Goal: Task Accomplishment & Management: Manage account settings

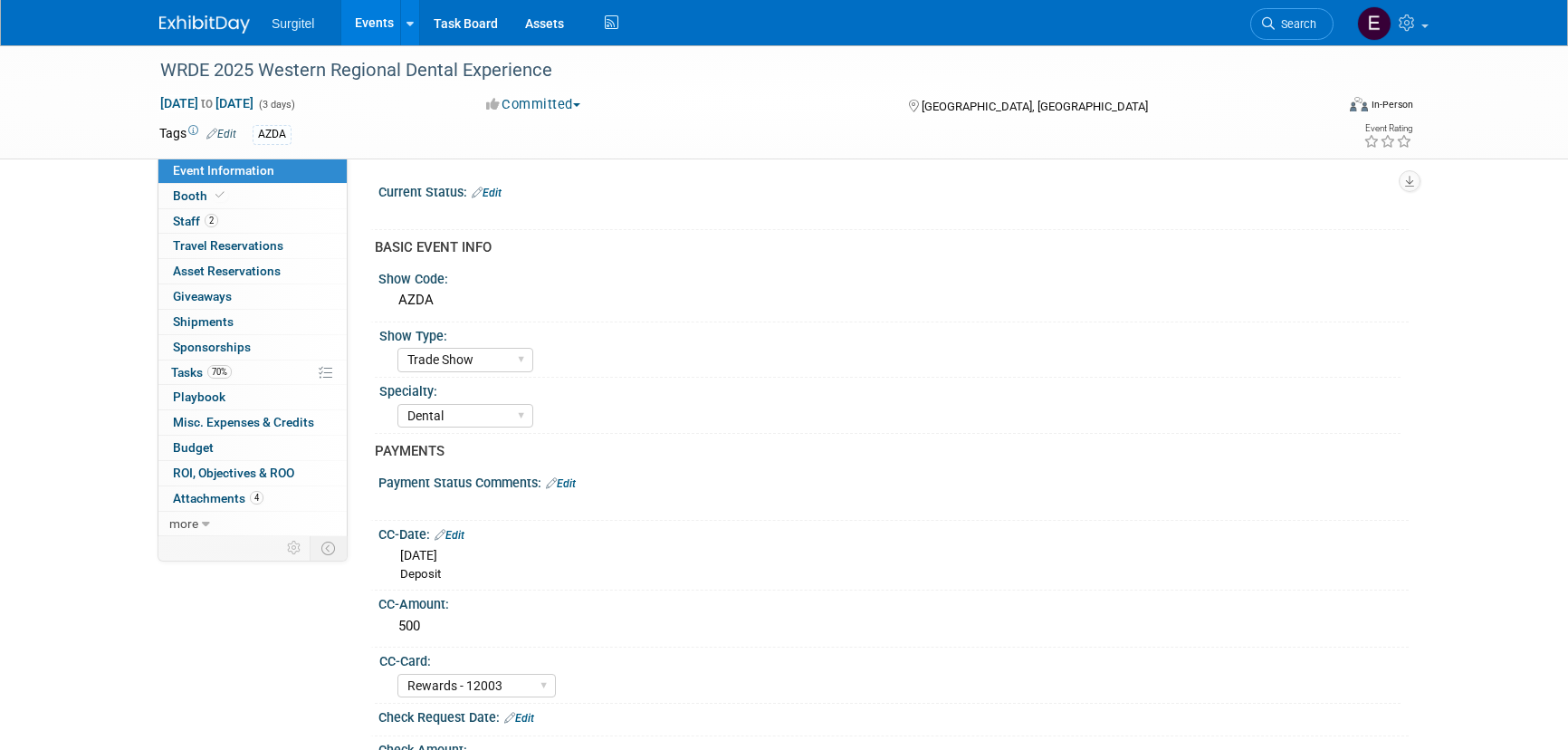
select select "Trade Show"
select select "Dental"
select select "Rewards - 12003"
select select "Yes"
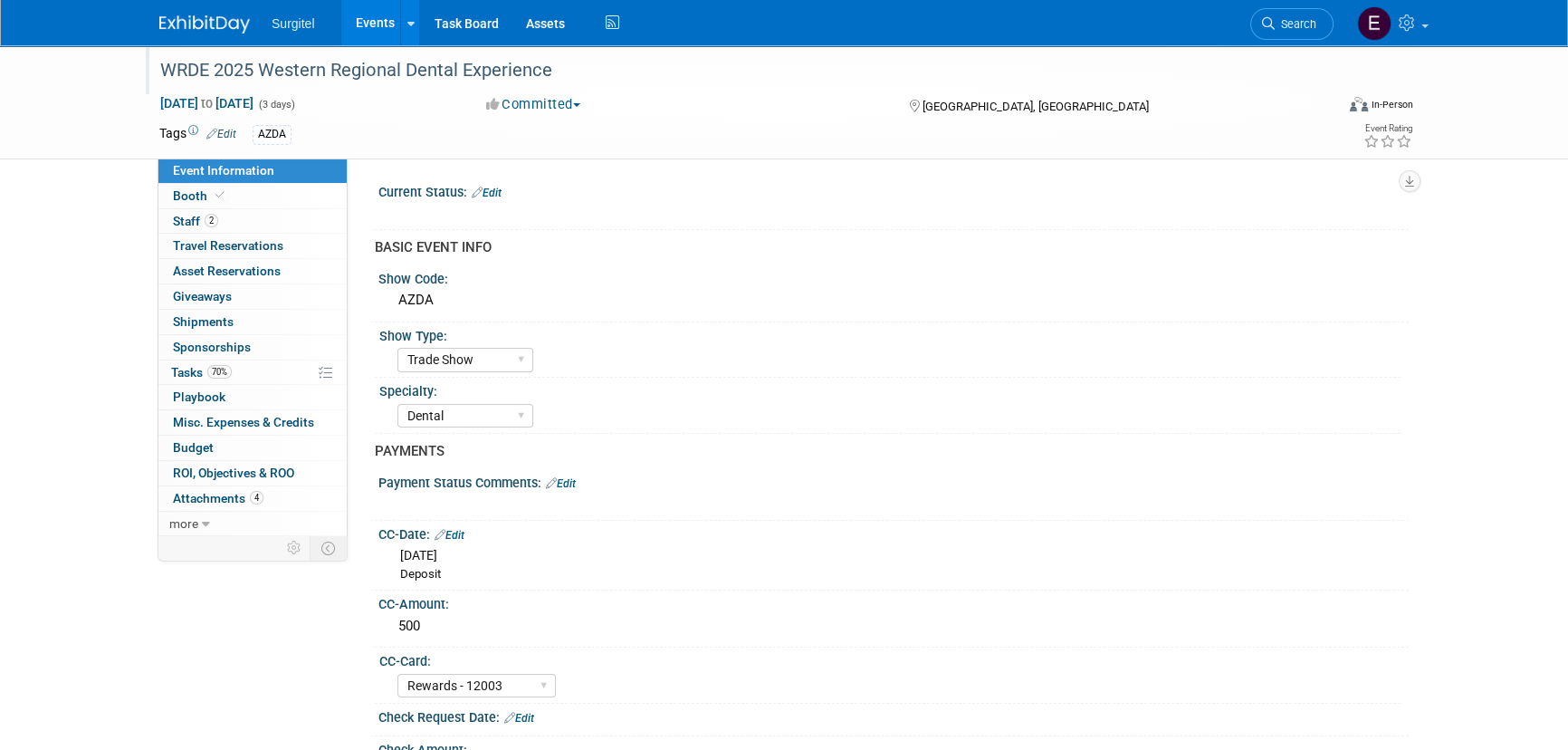
click at [469, 79] on div "WRDE 2025 Western Regional Dental Experience" at bounding box center [730, 71] width 1153 height 33
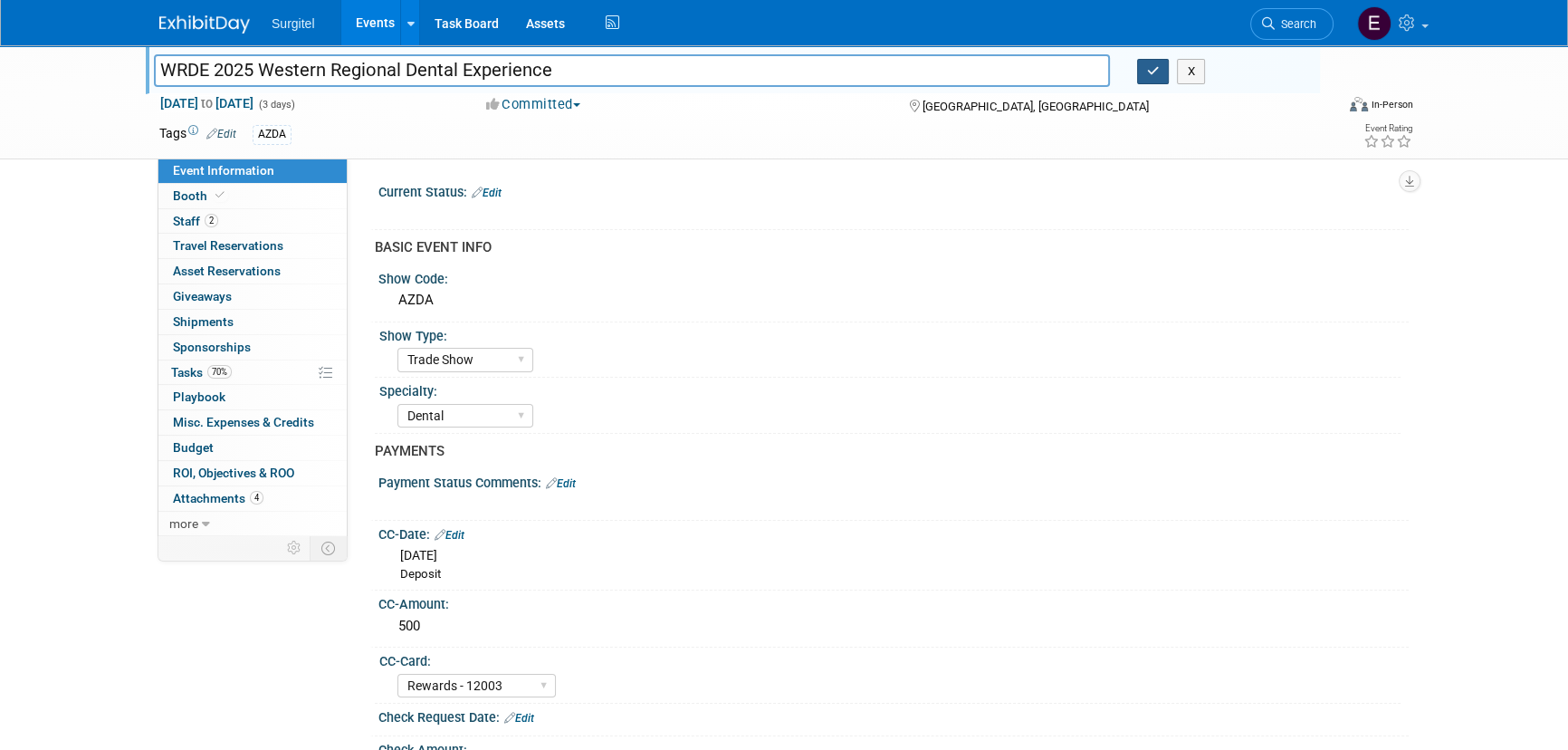
click at [1156, 76] on icon "button" at bounding box center [1154, 71] width 13 height 12
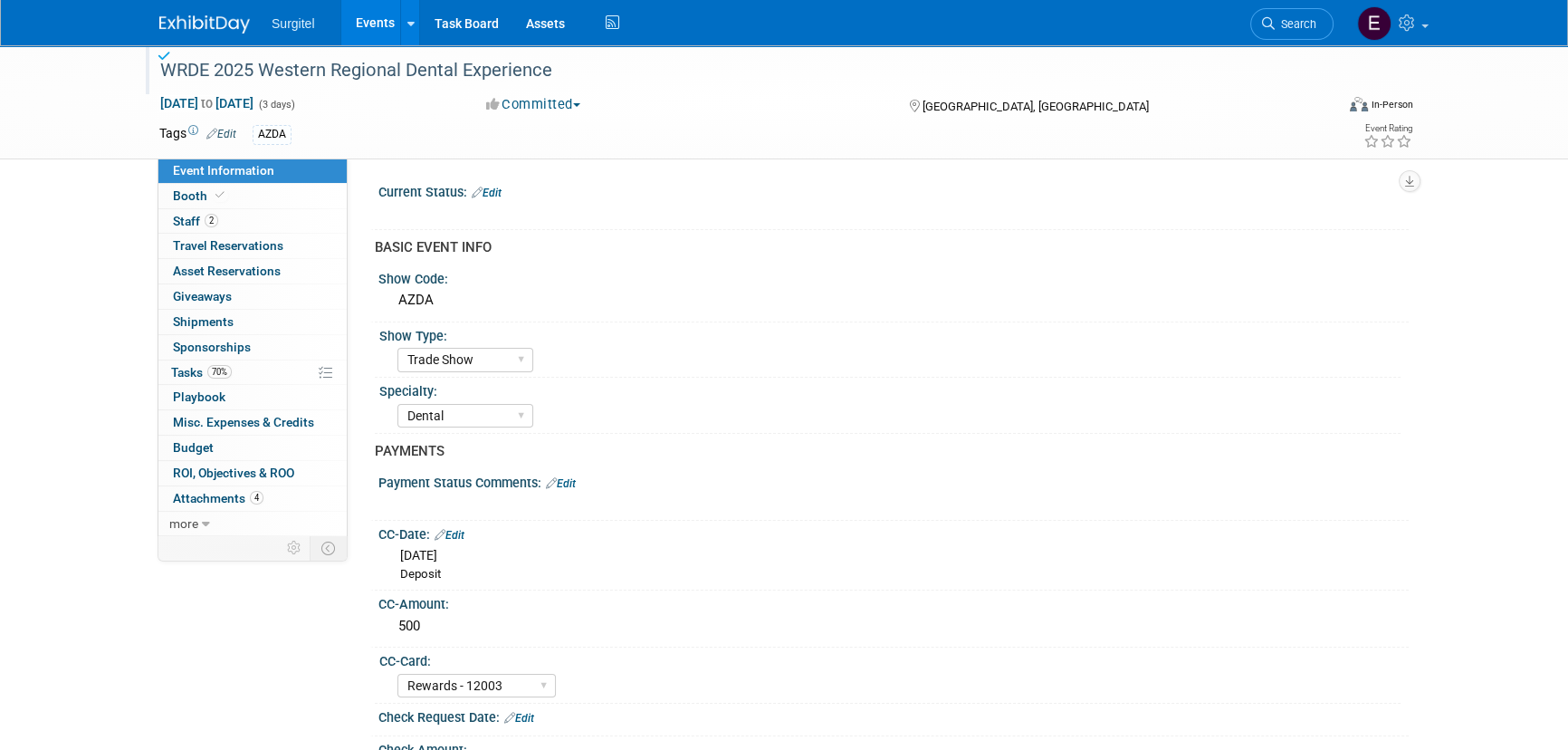
click at [389, 26] on link "Events" at bounding box center [374, 23] width 66 height 45
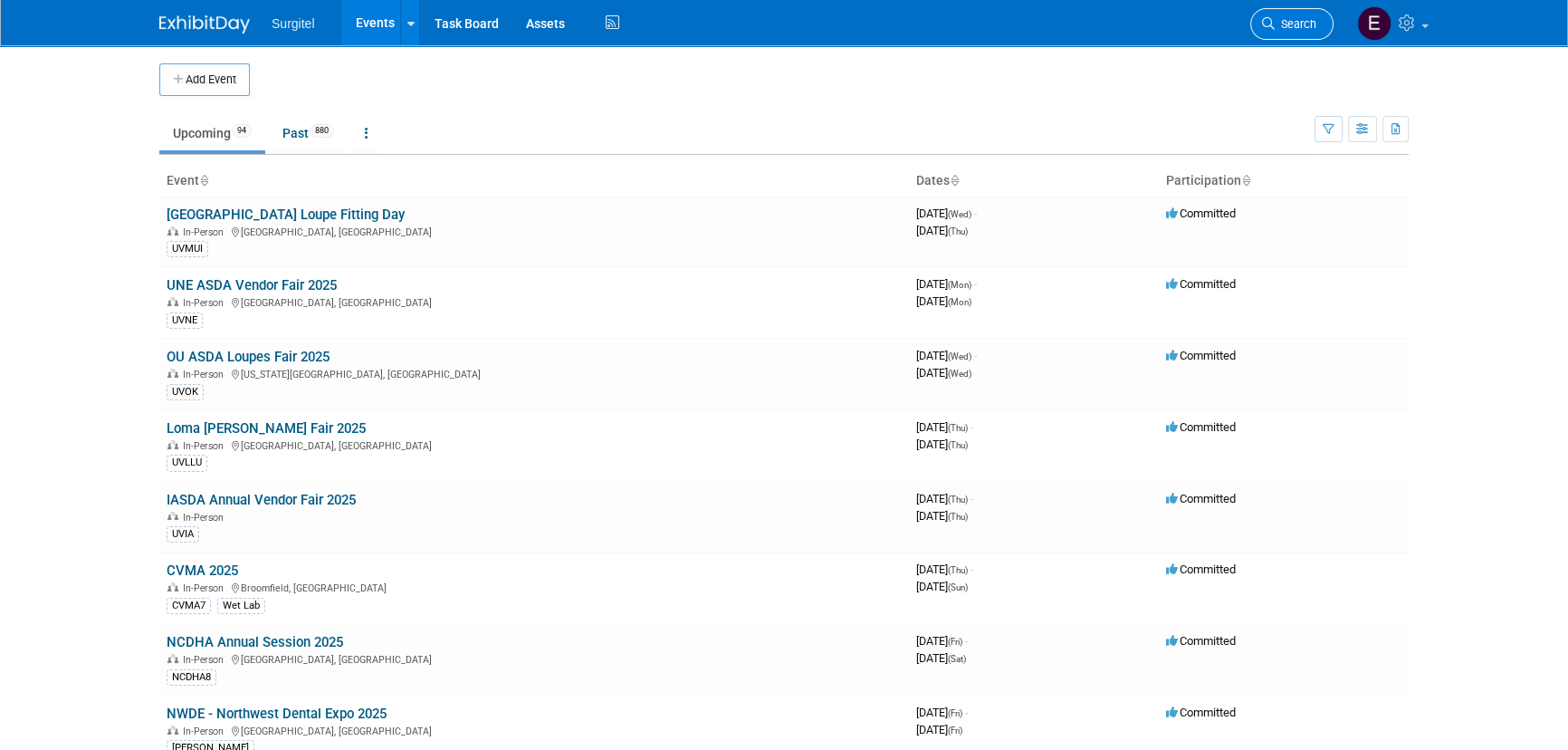
click at [1320, 19] on link "Search" at bounding box center [1292, 24] width 83 height 32
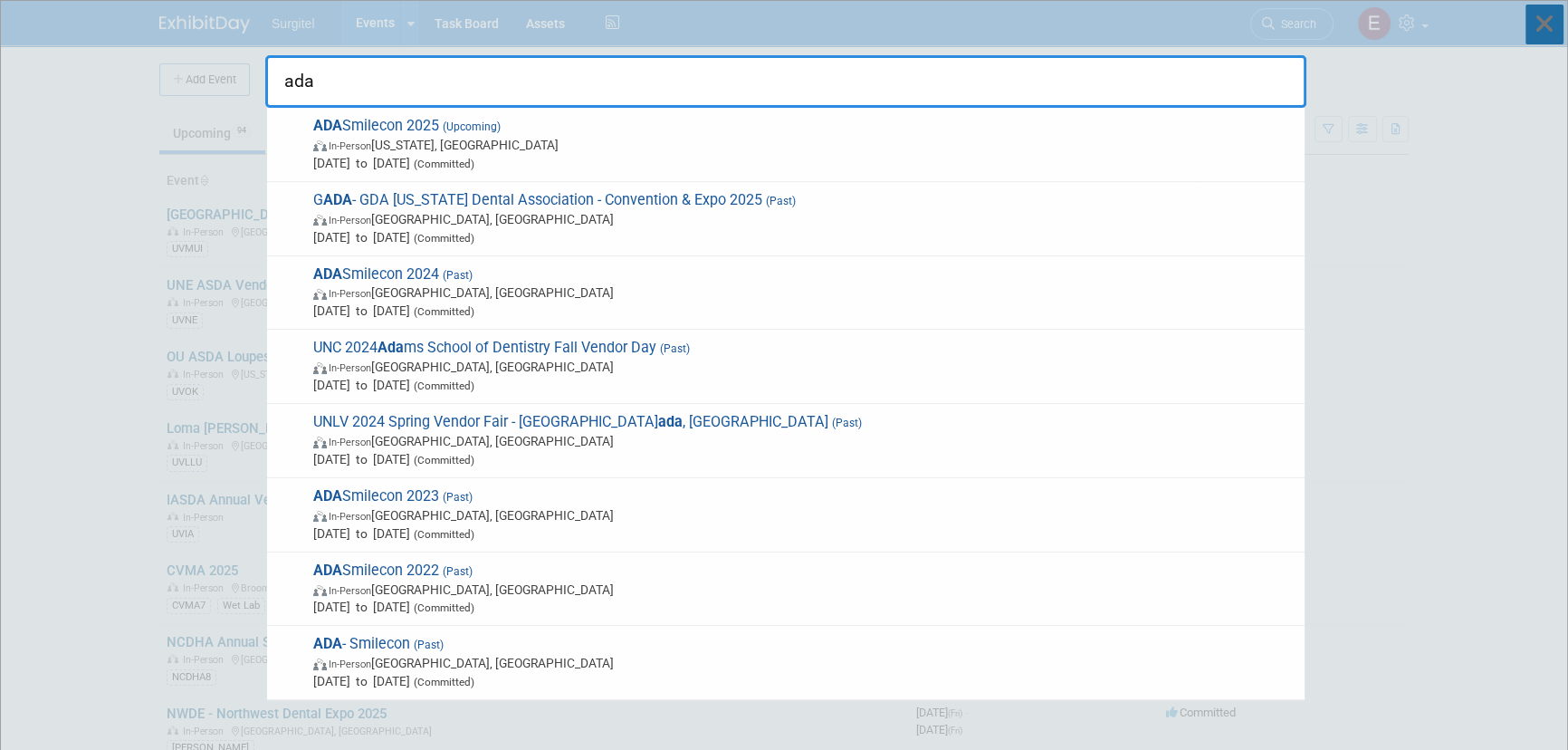
type input "ada"
click at [1532, 21] on icon at bounding box center [1545, 24] width 38 height 40
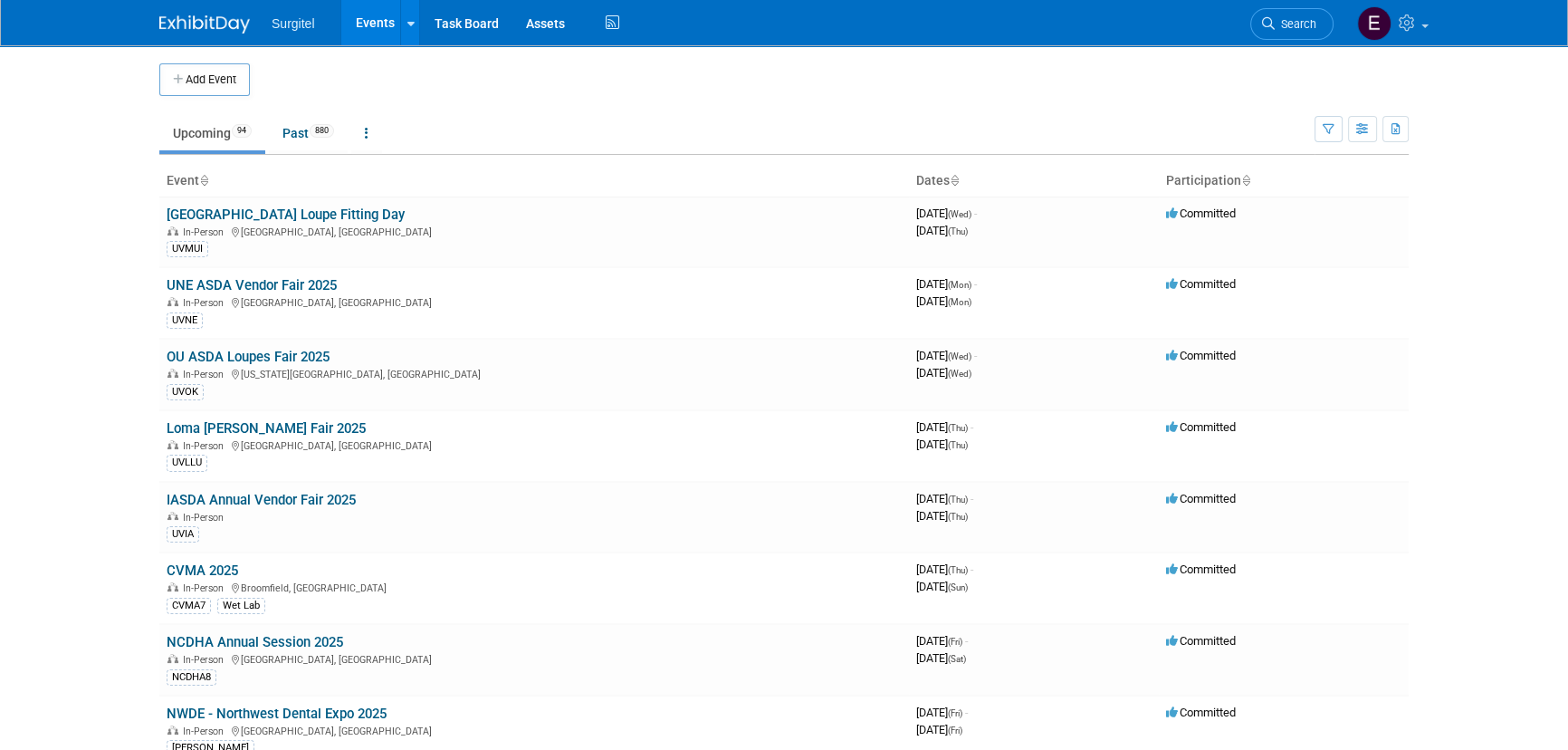
click at [569, 101] on td "Upcoming 94 Past 880 All Events 974 Past and Upcoming Grouped Annually Events g…" at bounding box center [737, 125] width 1155 height 59
click at [1310, 26] on span "Search" at bounding box center [1296, 24] width 42 height 14
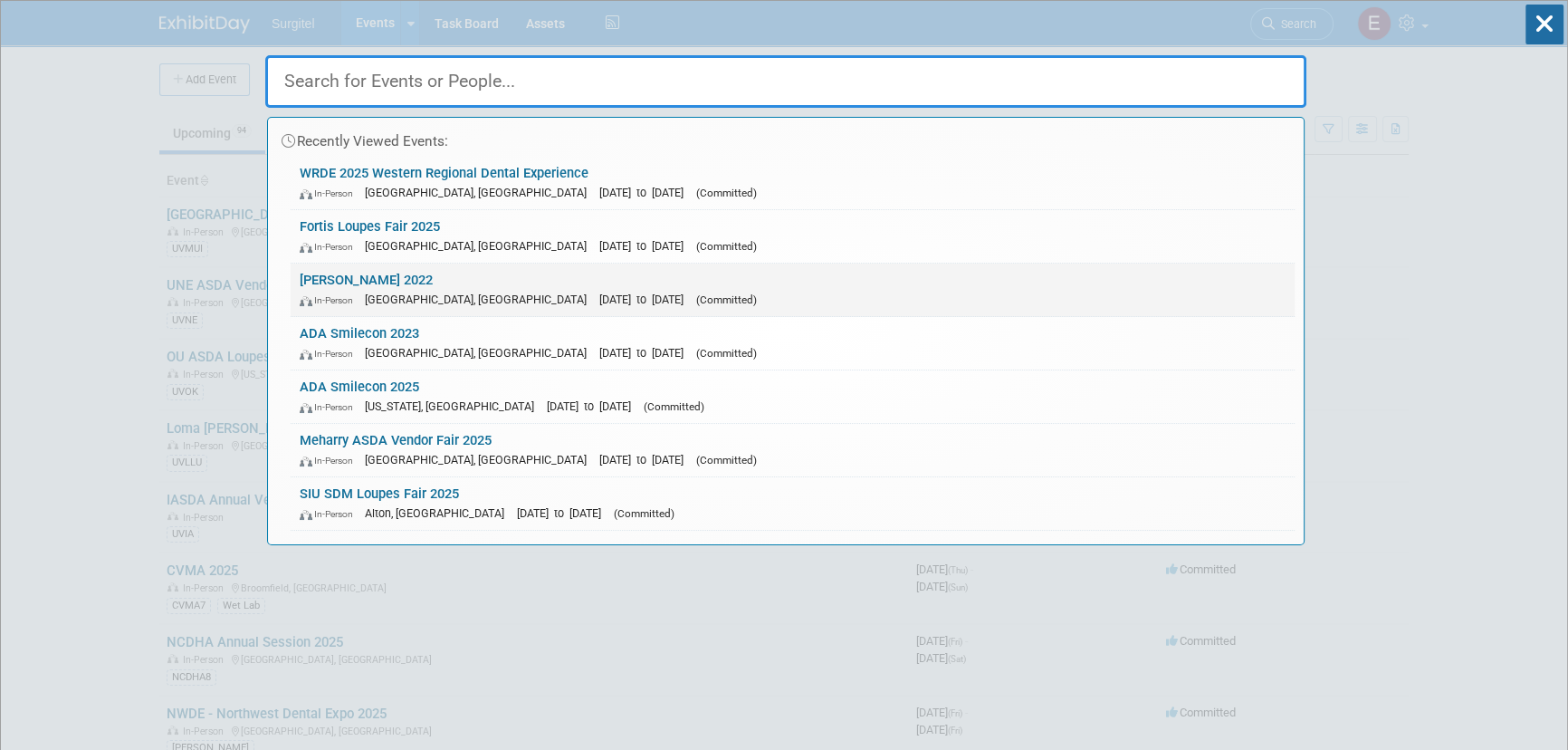
click at [439, 280] on link "ADA Smilecon 2022 In-Person Houston, TX Oct 13, 2022 to Oct 15, 2022 (Committed)" at bounding box center [793, 290] width 1004 height 53
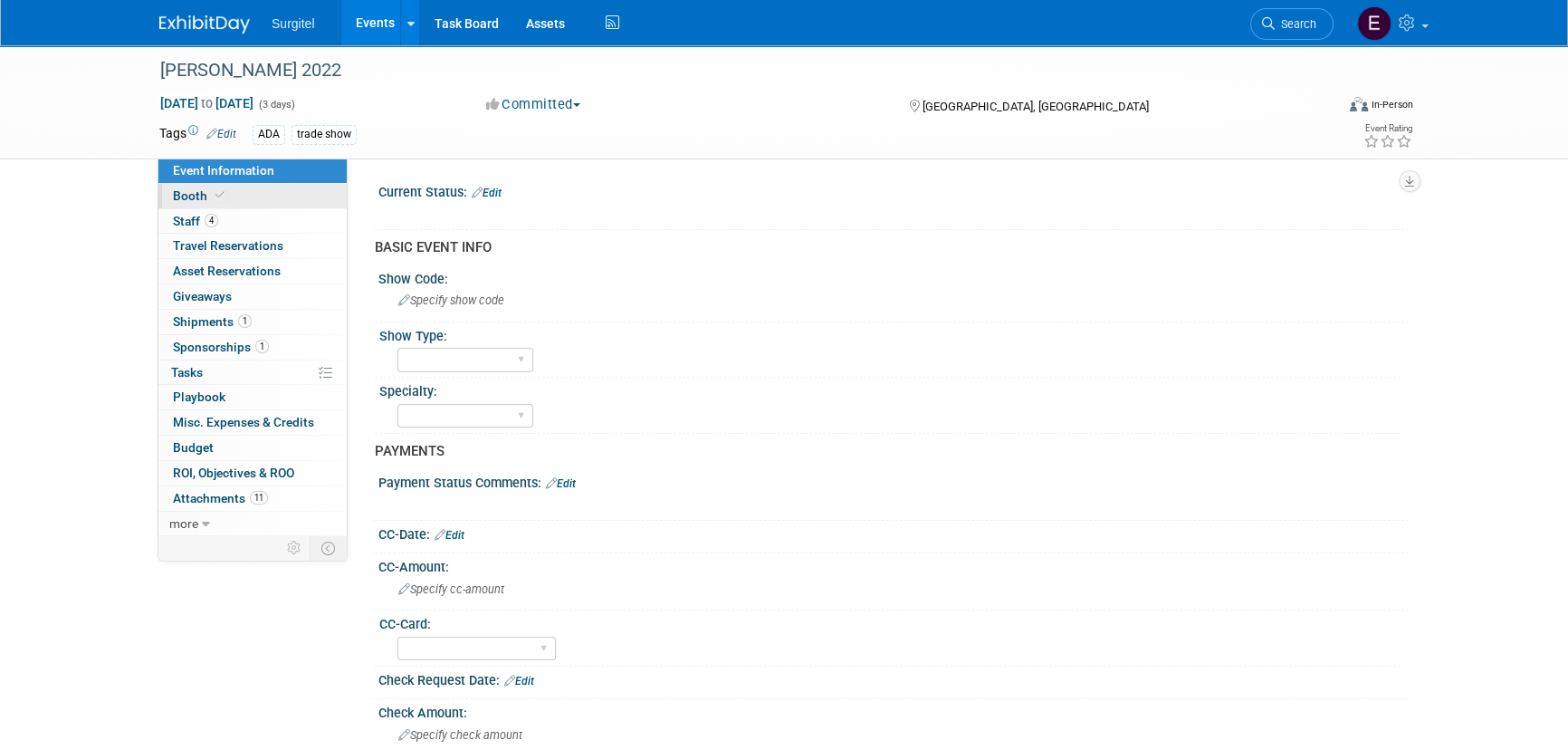
click at [209, 201] on span "Booth" at bounding box center [200, 196] width 55 height 15
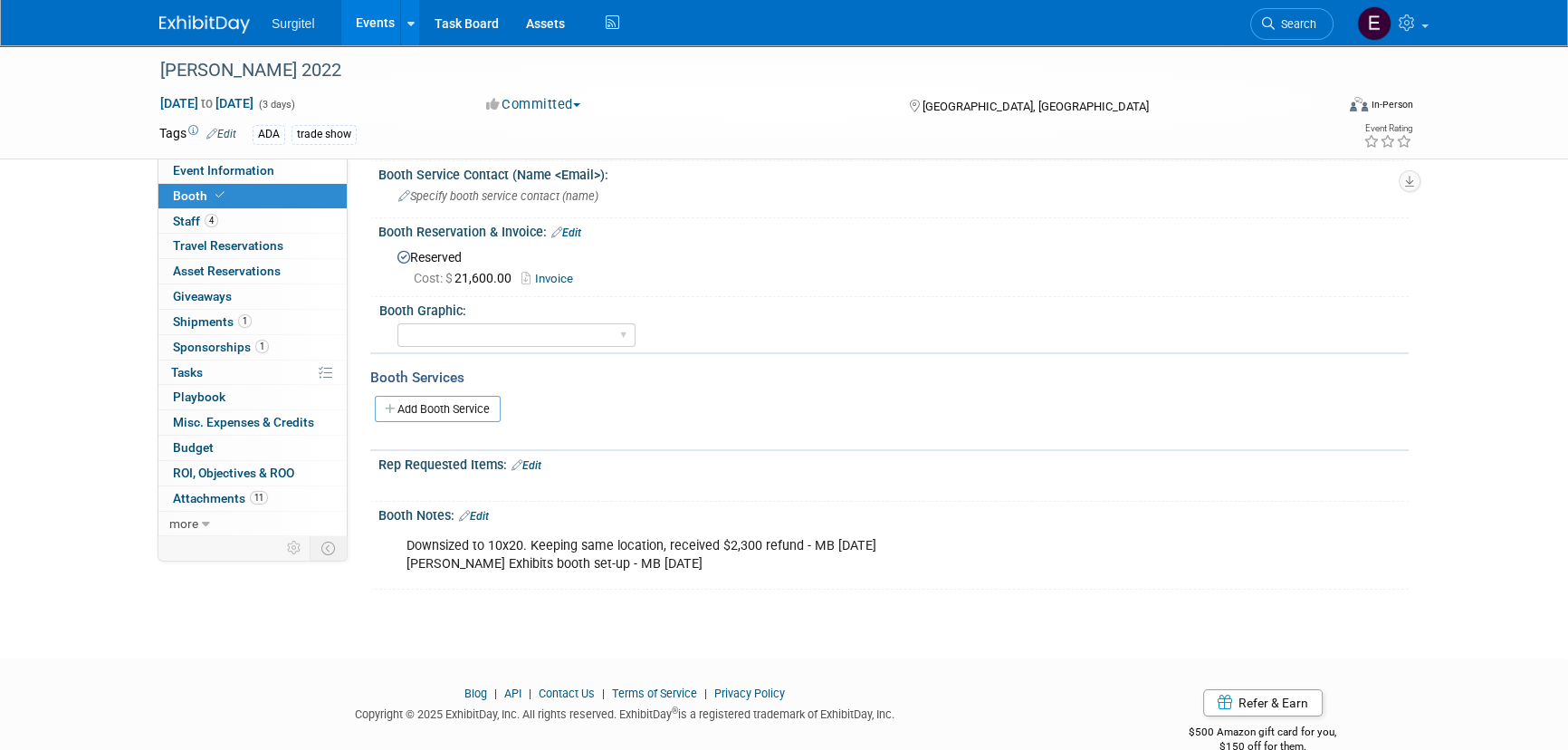
scroll to position [163, 0]
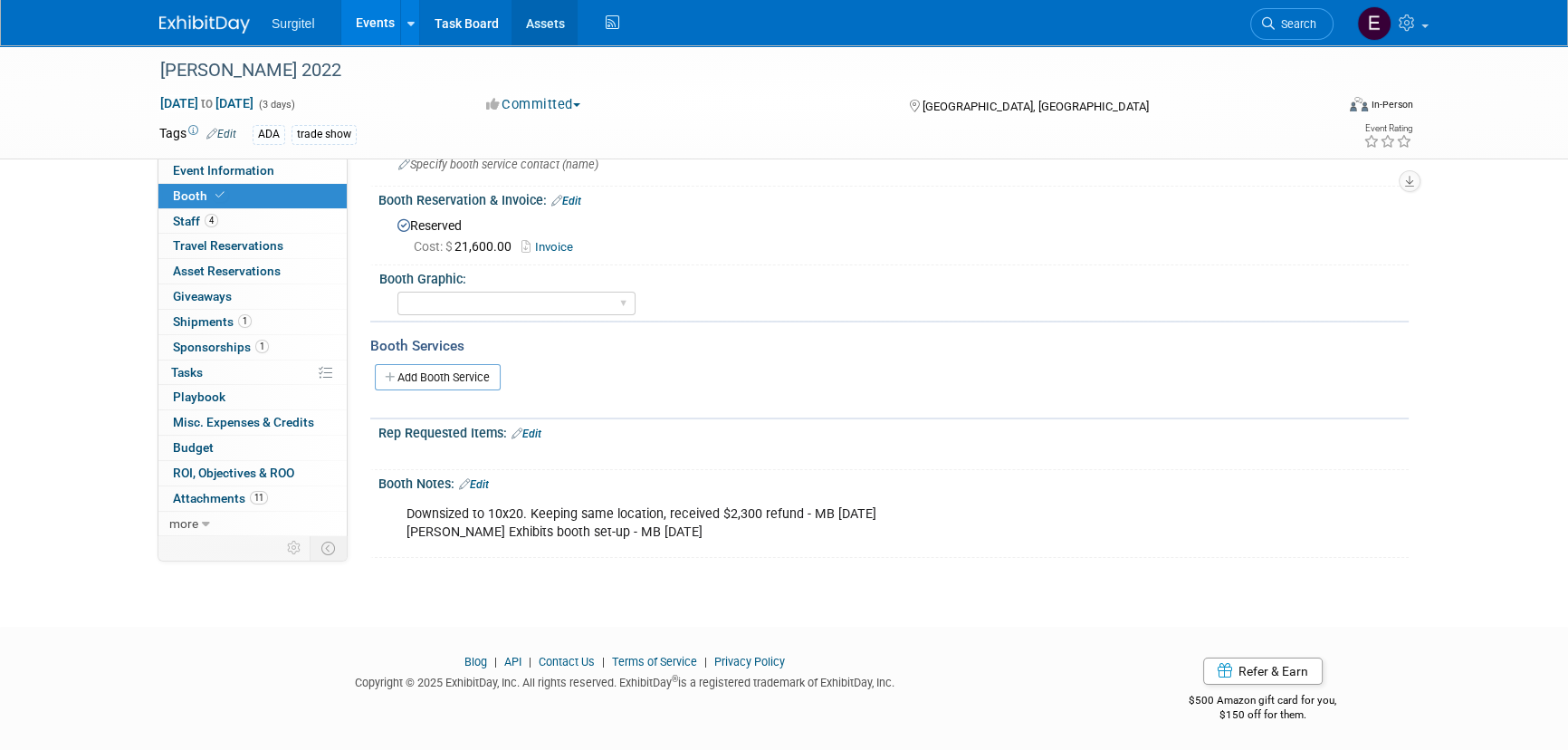
click at [525, 16] on link "Assets" at bounding box center [544, 23] width 66 height 45
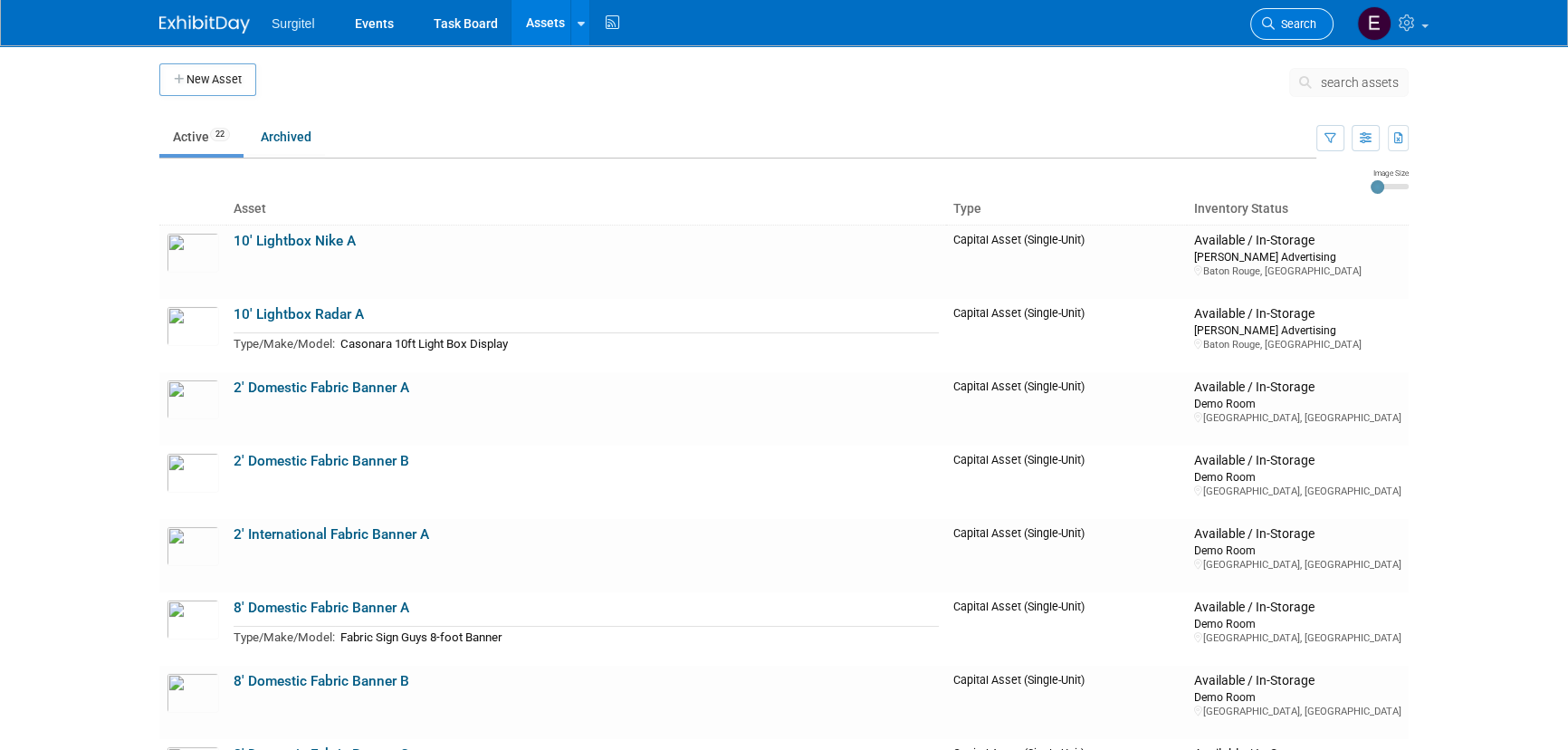
click at [1281, 27] on span "Search" at bounding box center [1296, 24] width 42 height 14
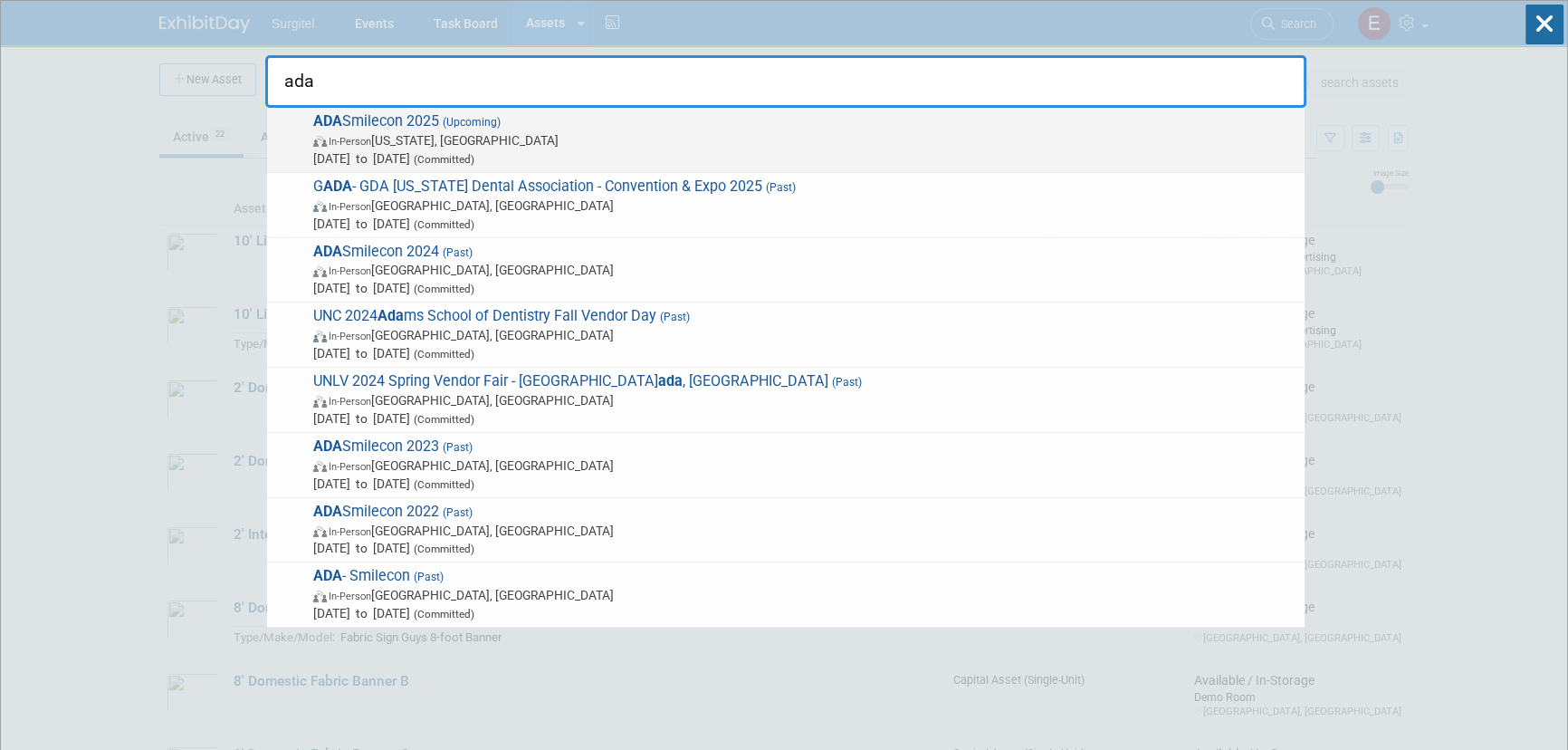
type input "ada"
click at [443, 119] on span "(Upcoming)" at bounding box center [470, 122] width 62 height 13
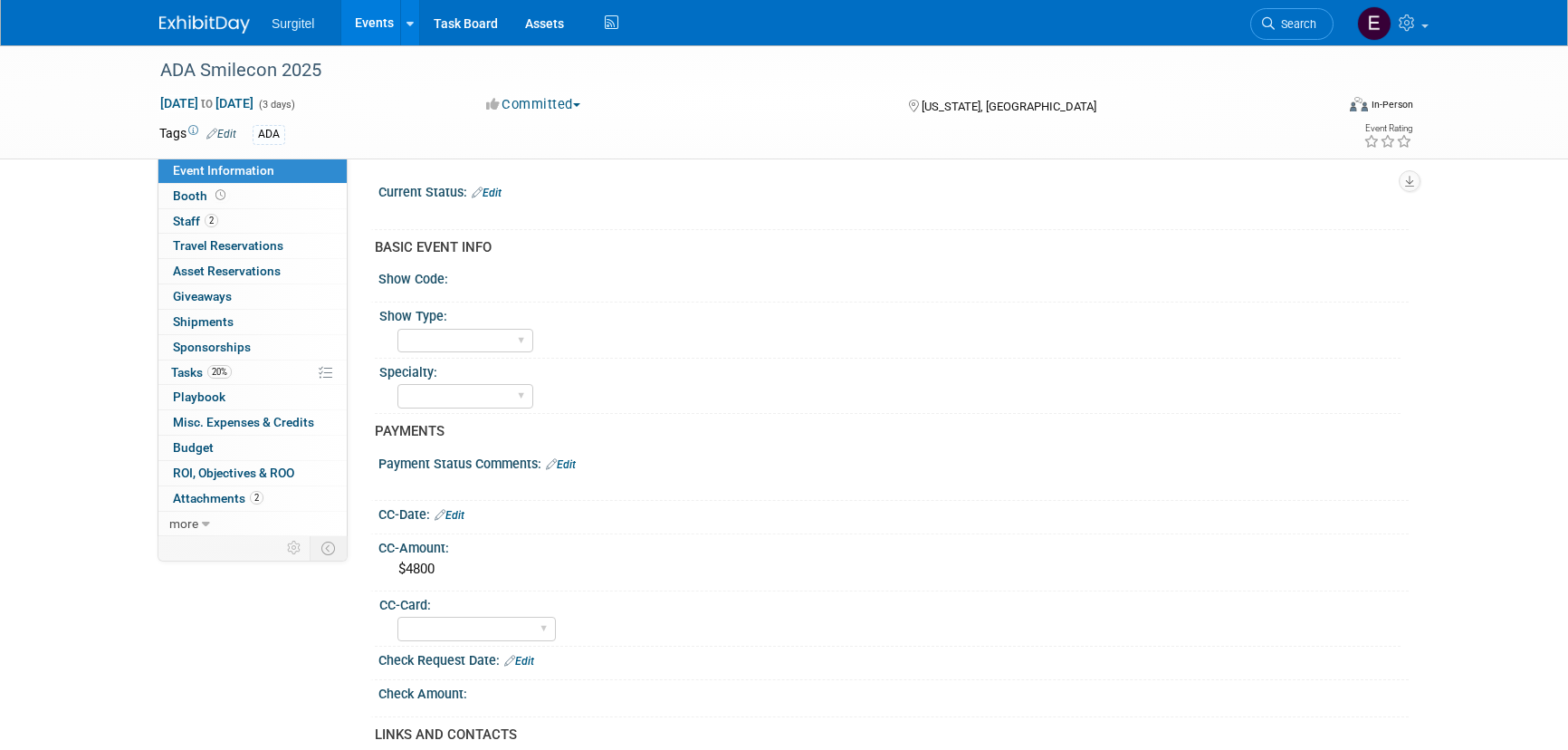
select select "No"
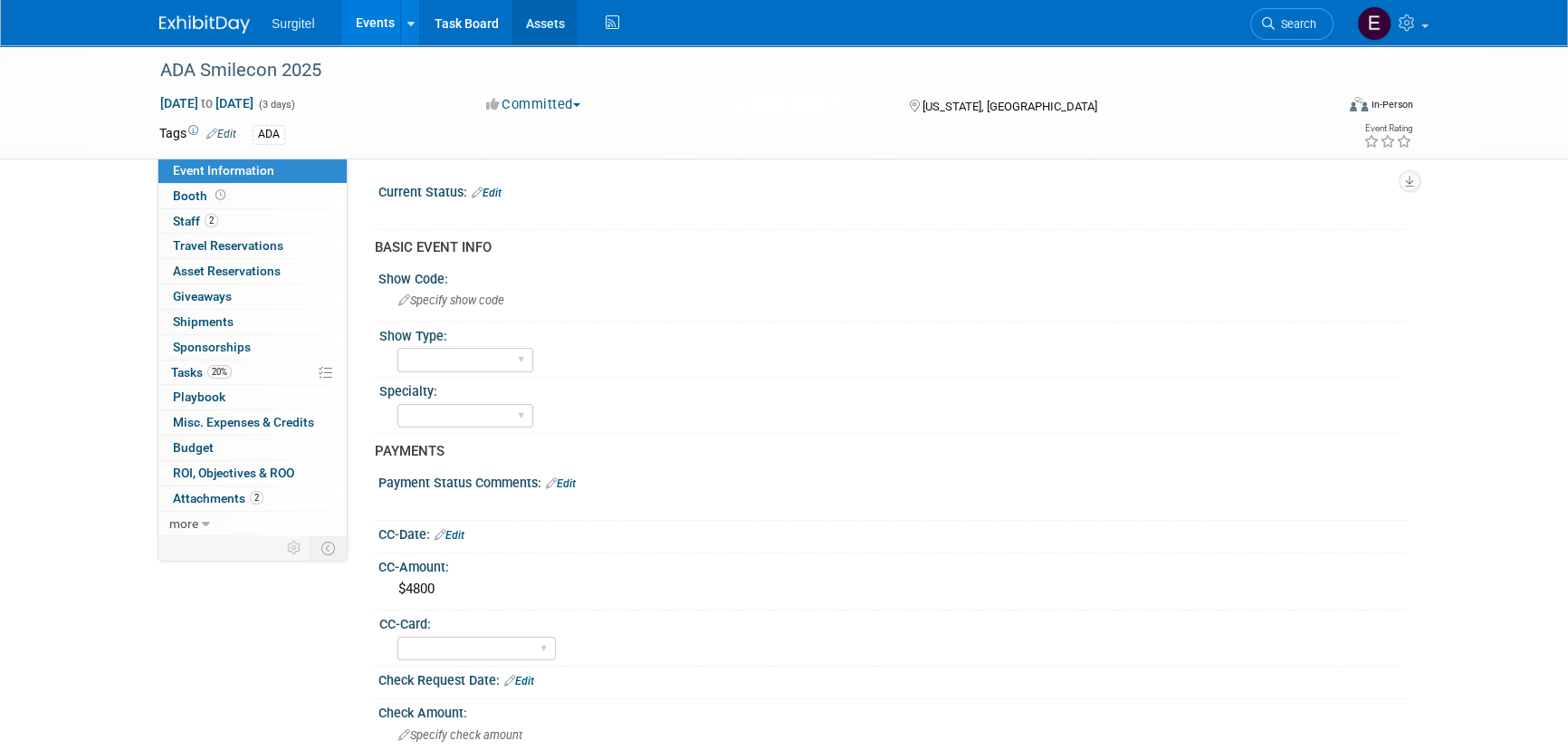
click at [537, 26] on link "Assets" at bounding box center [544, 23] width 66 height 45
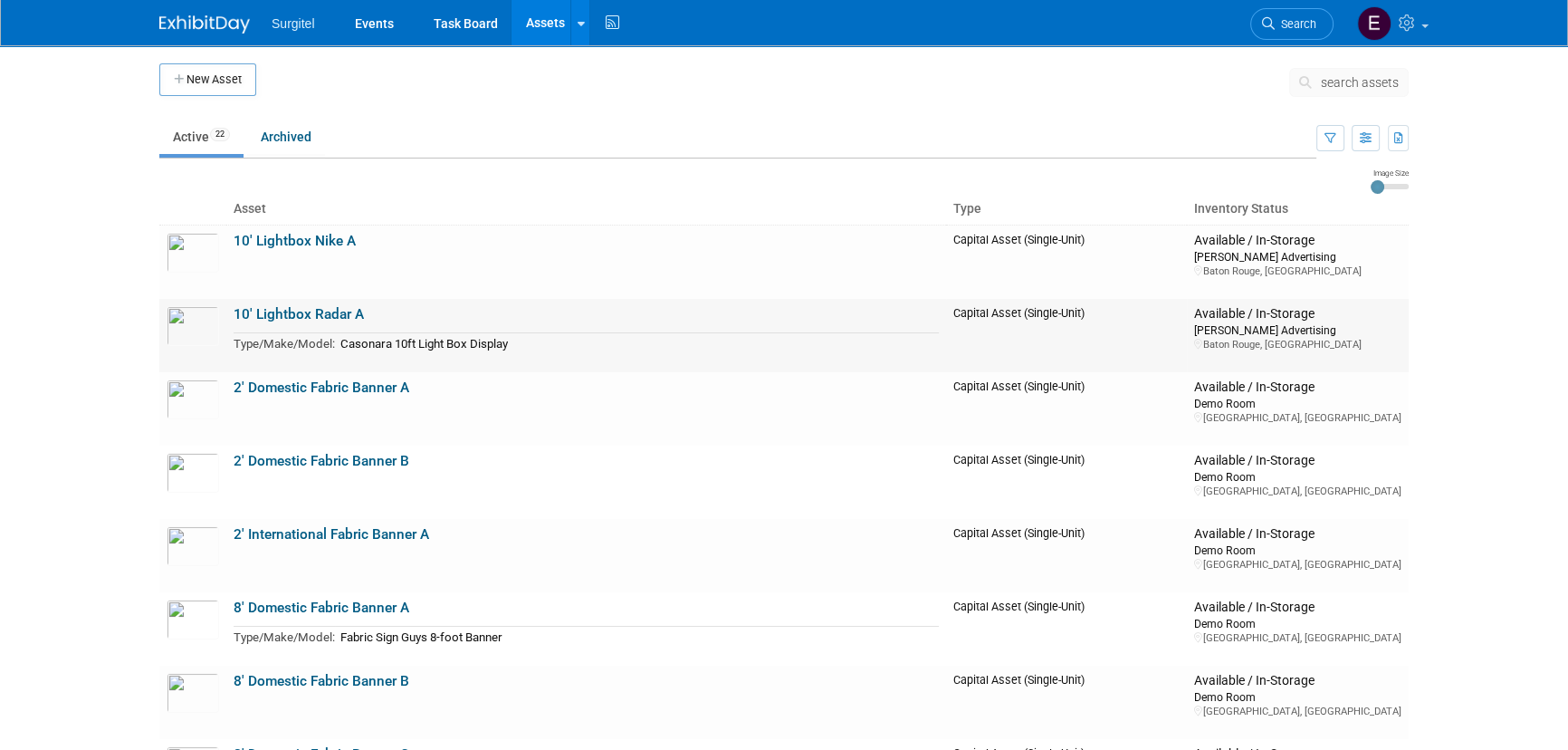
click at [280, 307] on link "10' Lightbox Radar A" at bounding box center [299, 314] width 131 height 16
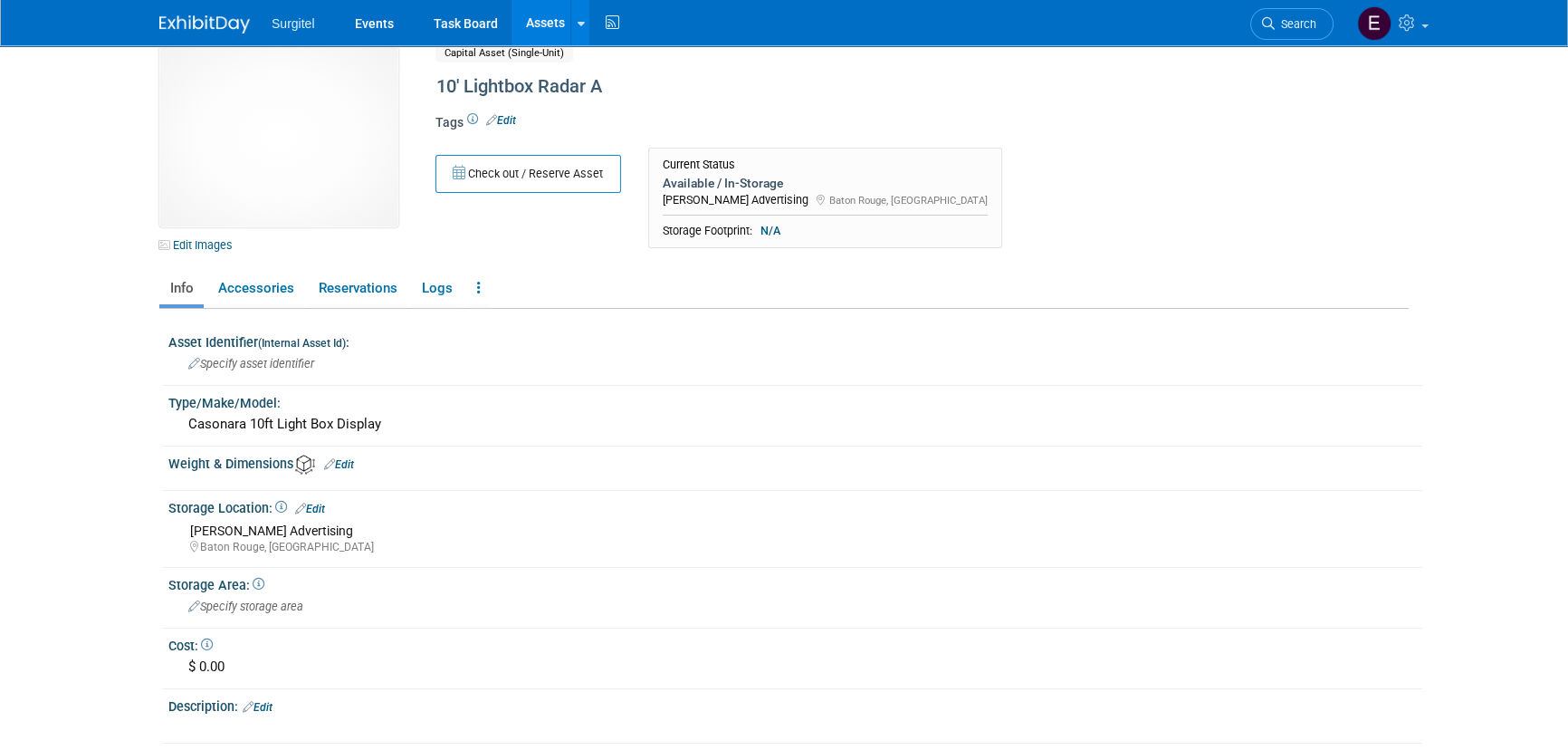
scroll to position [15, 0]
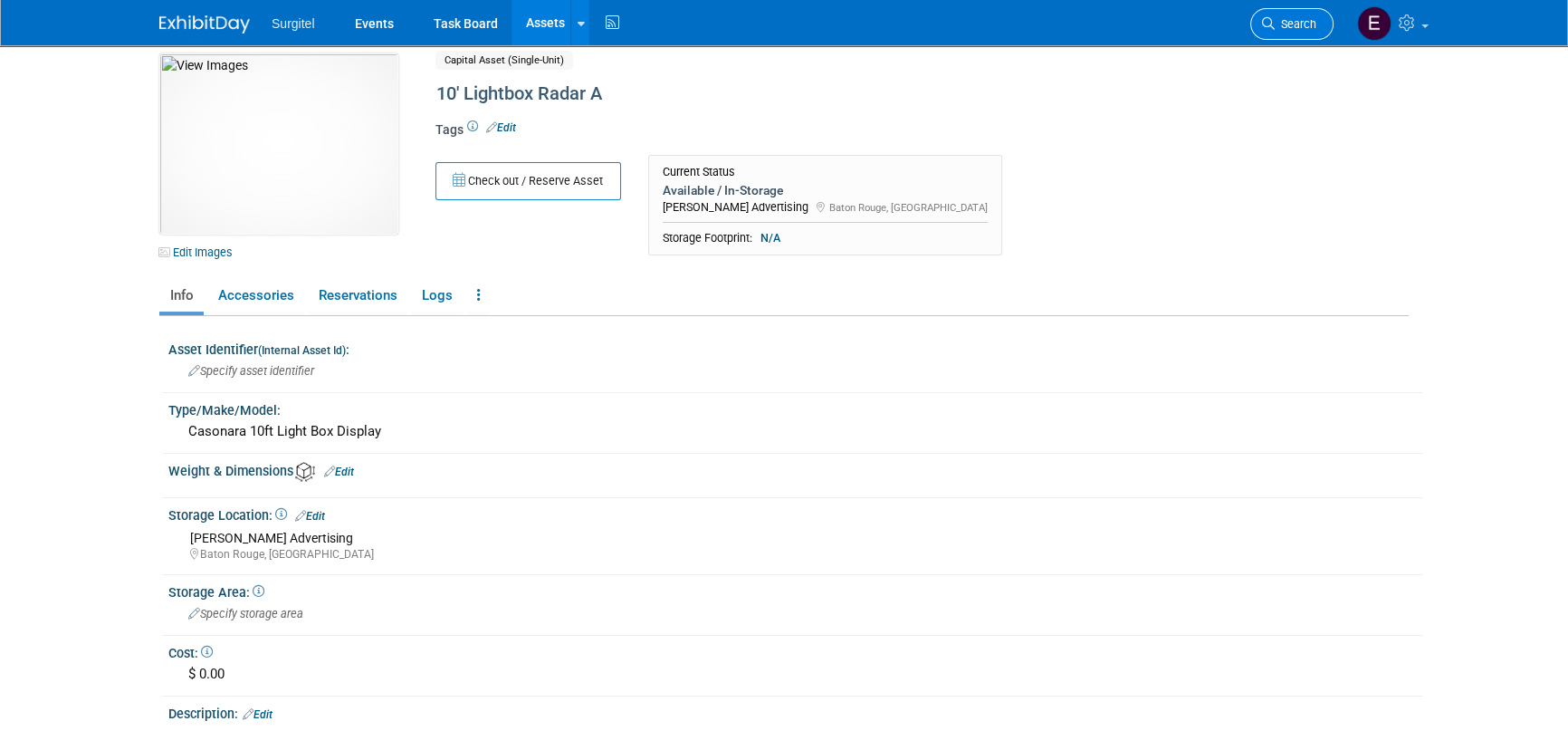
click at [1261, 13] on link "Search" at bounding box center [1292, 24] width 83 height 32
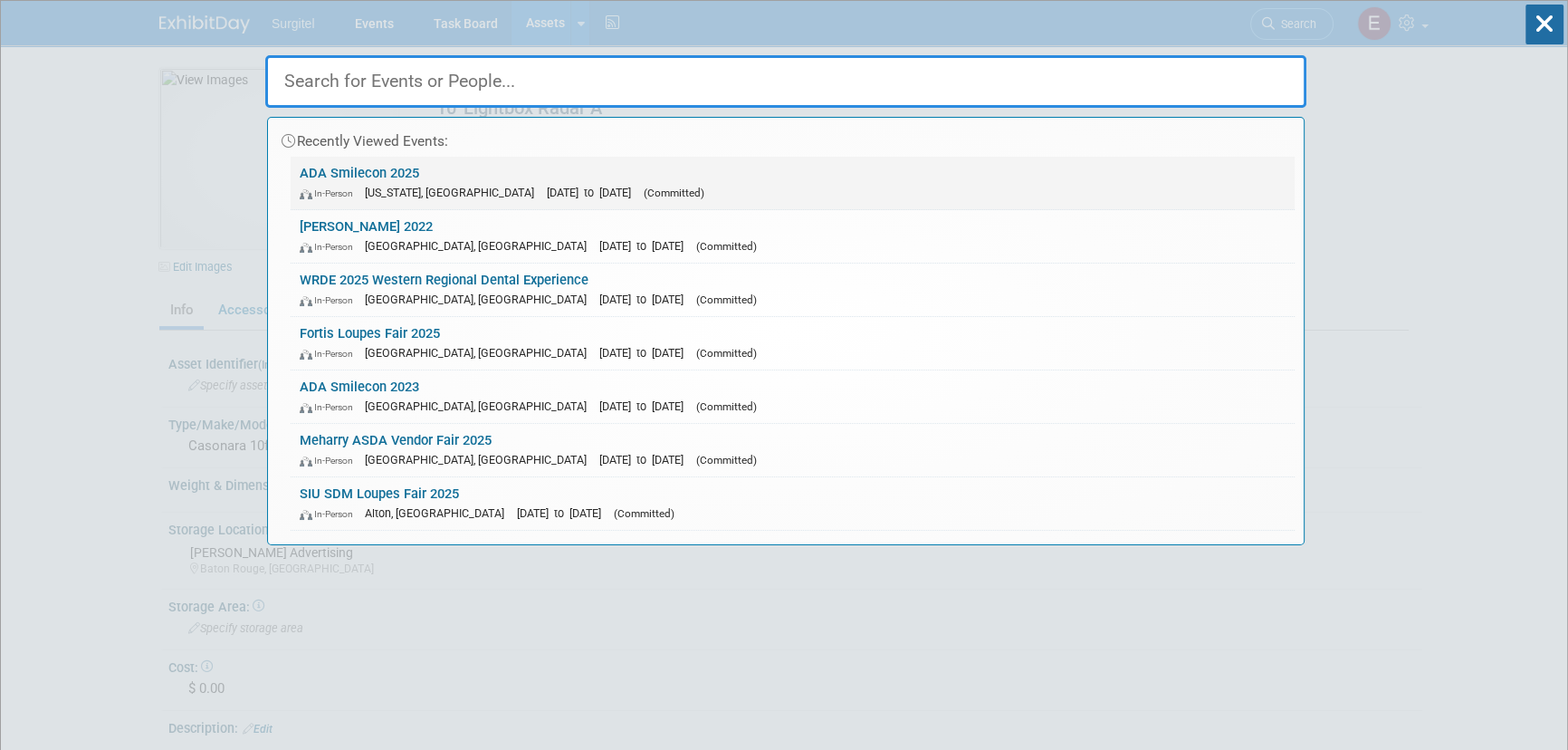
click at [406, 178] on link "ADA Smilecon 2025 In-Person Washington, DC Oct 23, 2025 to Oct 25, 2025 (Commit…" at bounding box center [793, 183] width 1004 height 53
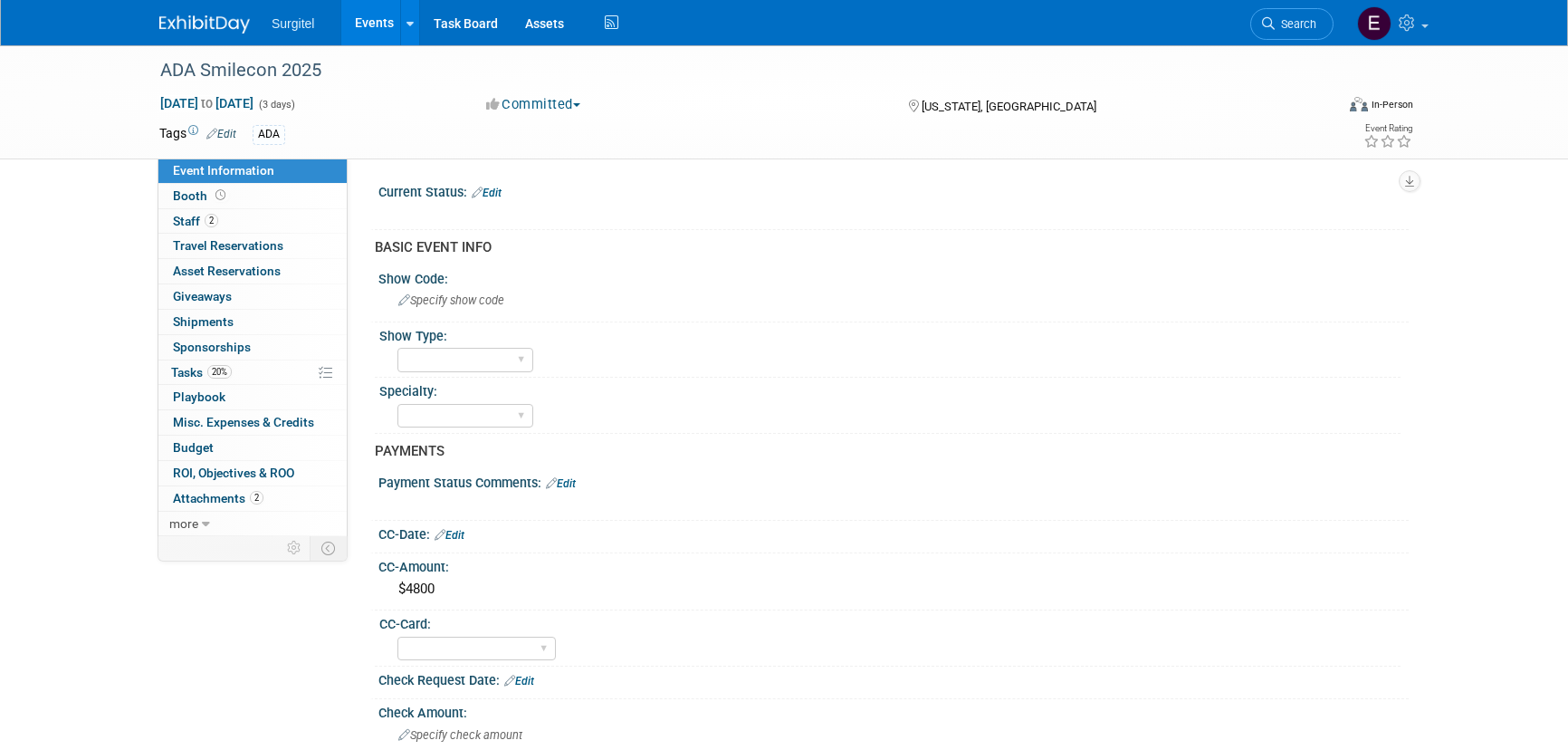
select select "No"
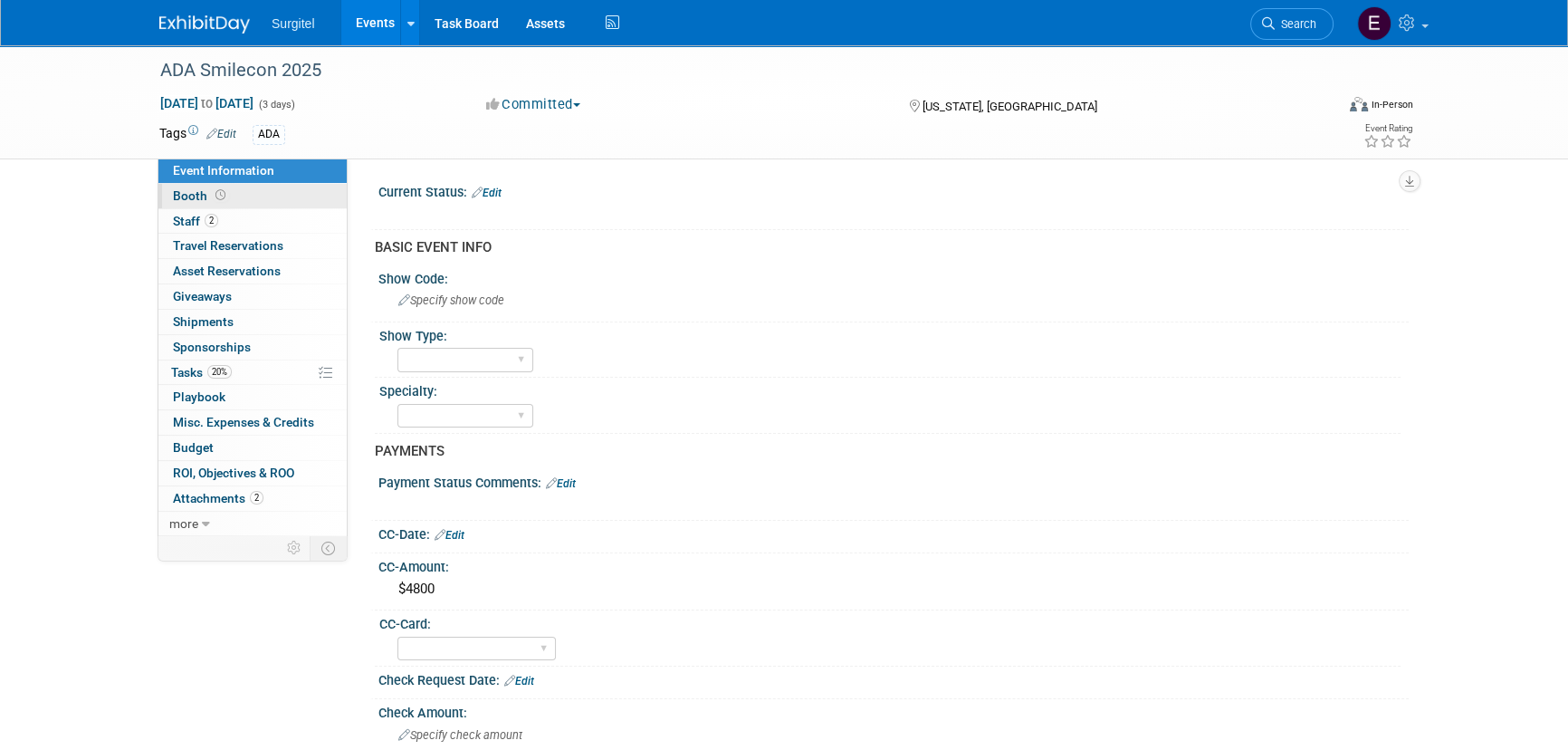
click at [228, 200] on link "Booth" at bounding box center [253, 196] width 189 height 24
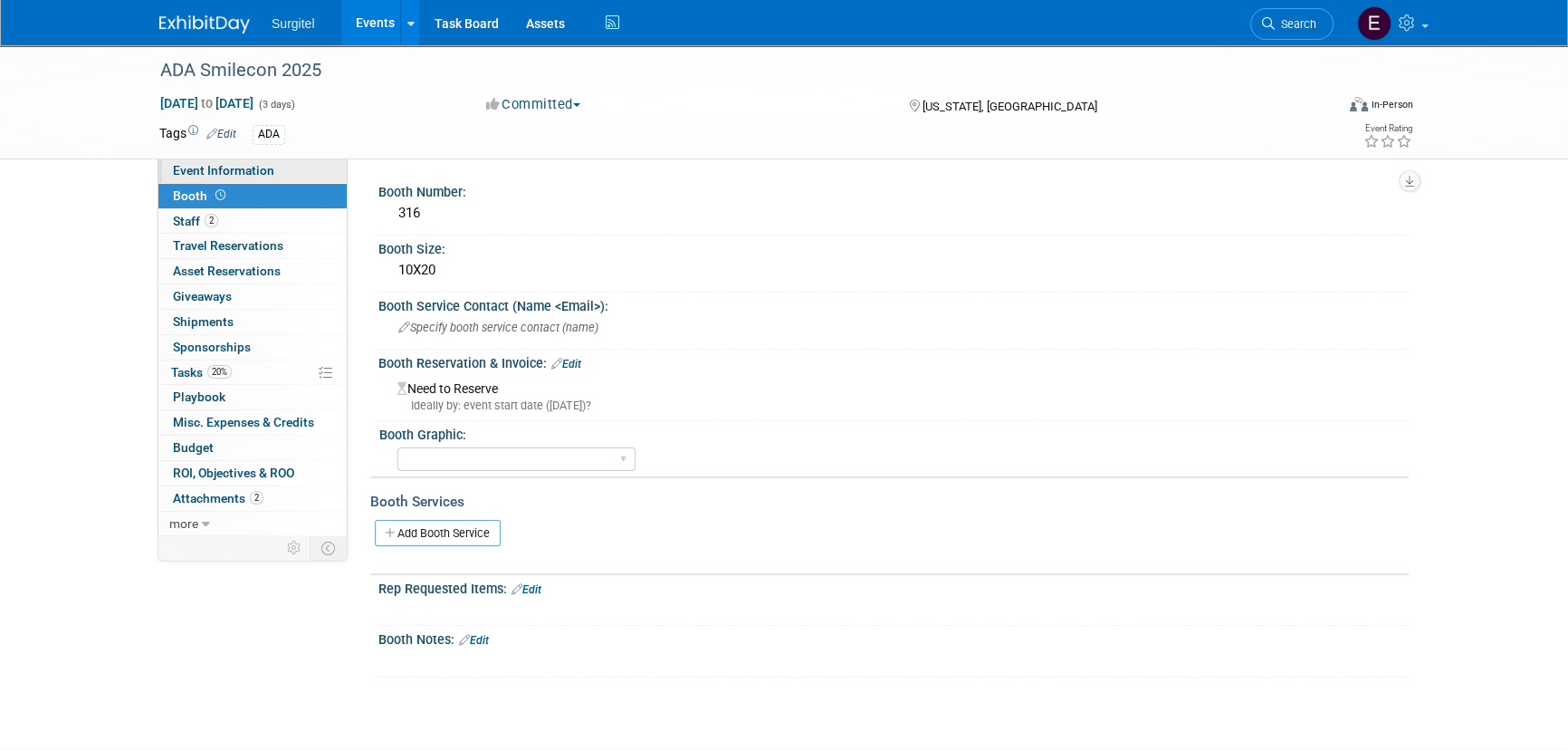
click at [287, 173] on link "Event Information" at bounding box center [253, 170] width 189 height 24
select select "No"
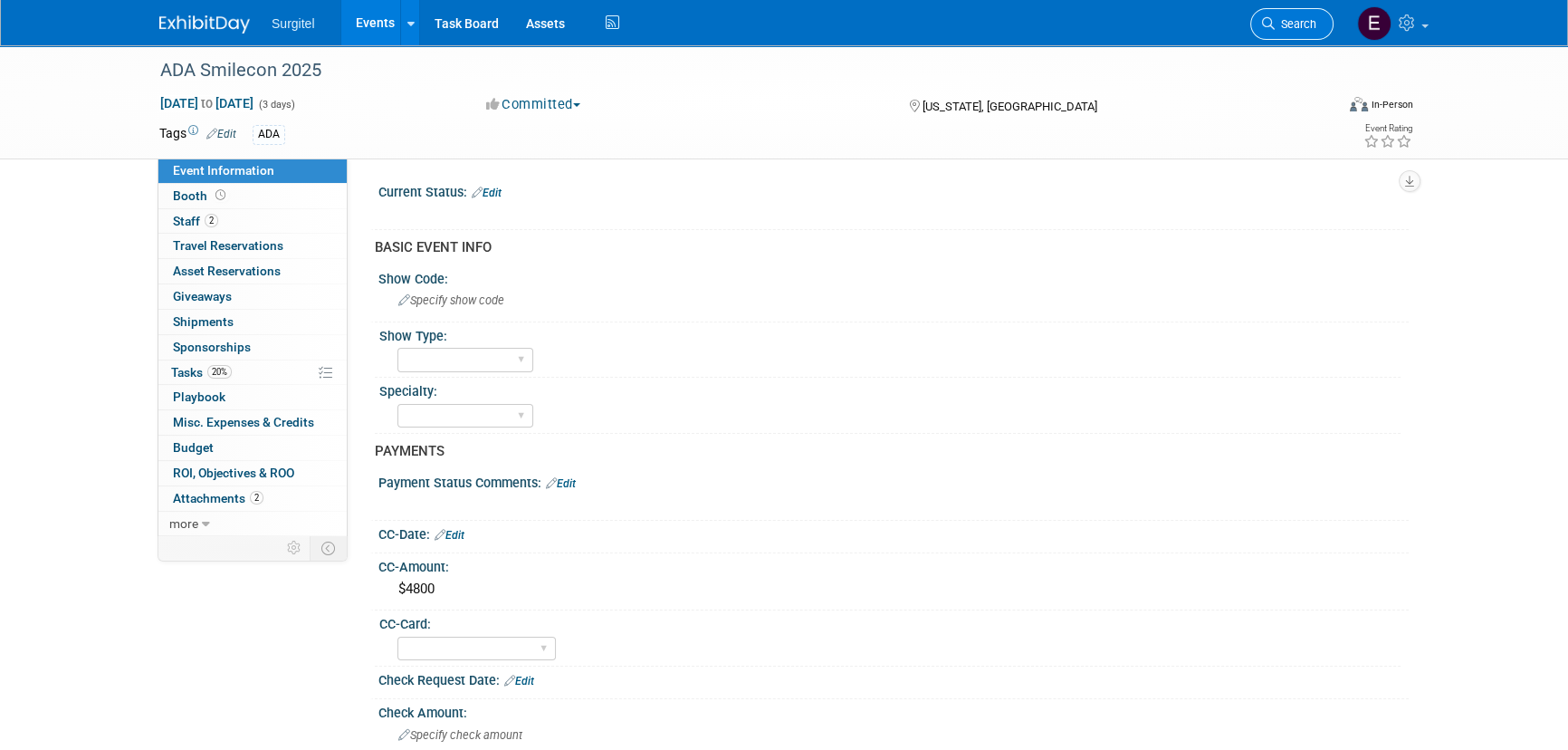
click at [1307, 19] on span "Search" at bounding box center [1296, 24] width 42 height 14
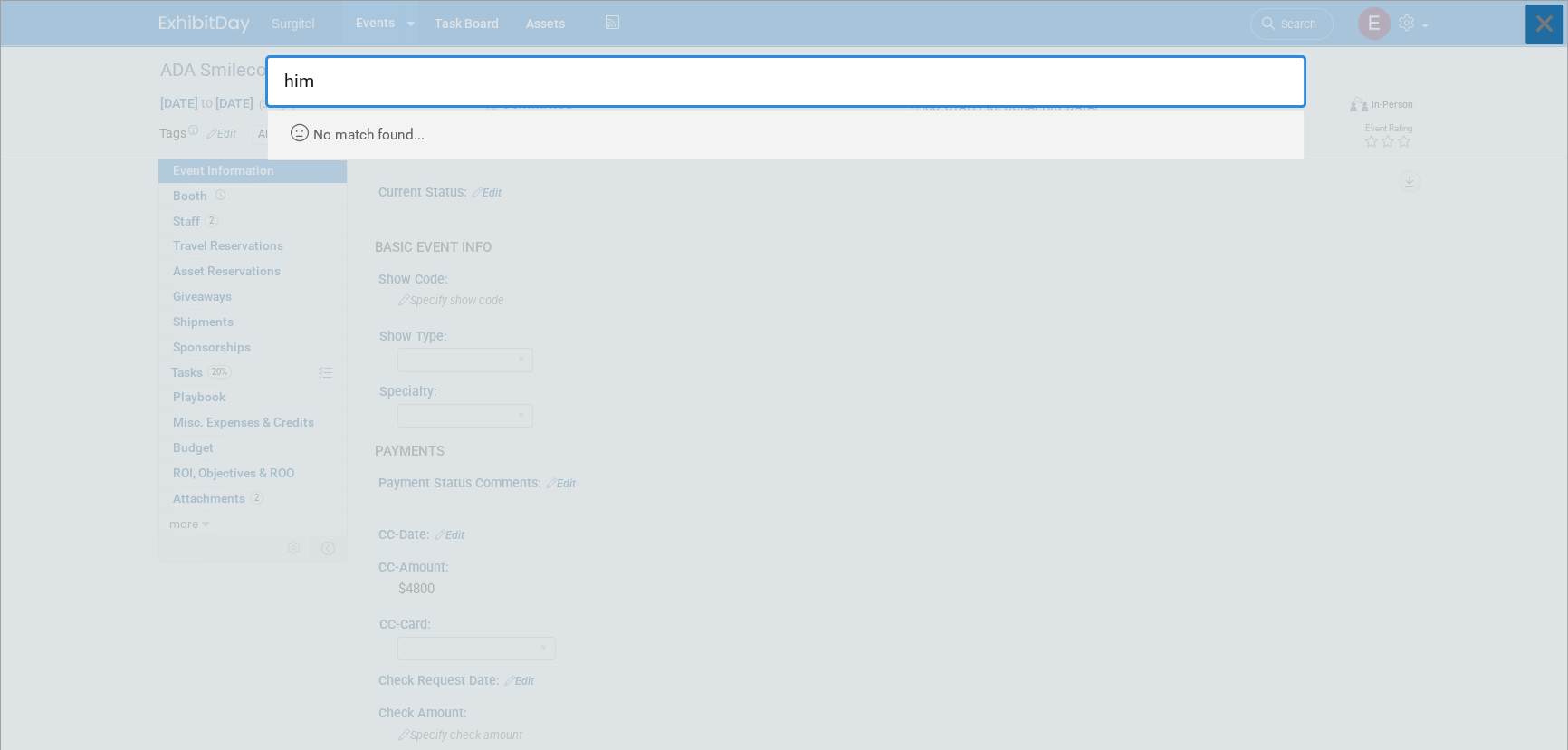
type input "him"
click at [1530, 18] on icon at bounding box center [1545, 24] width 38 height 40
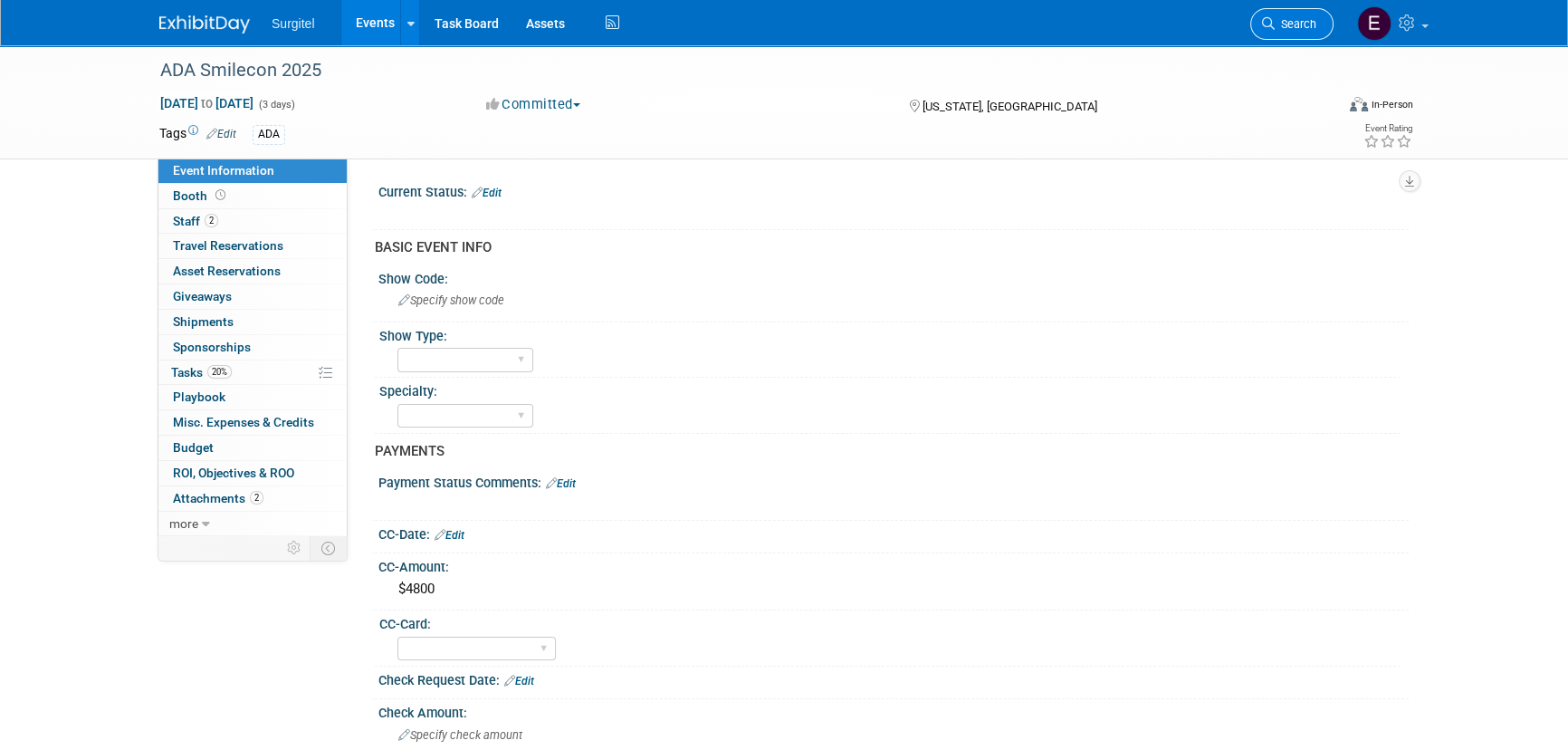
click at [1280, 29] on span "Search" at bounding box center [1296, 24] width 42 height 14
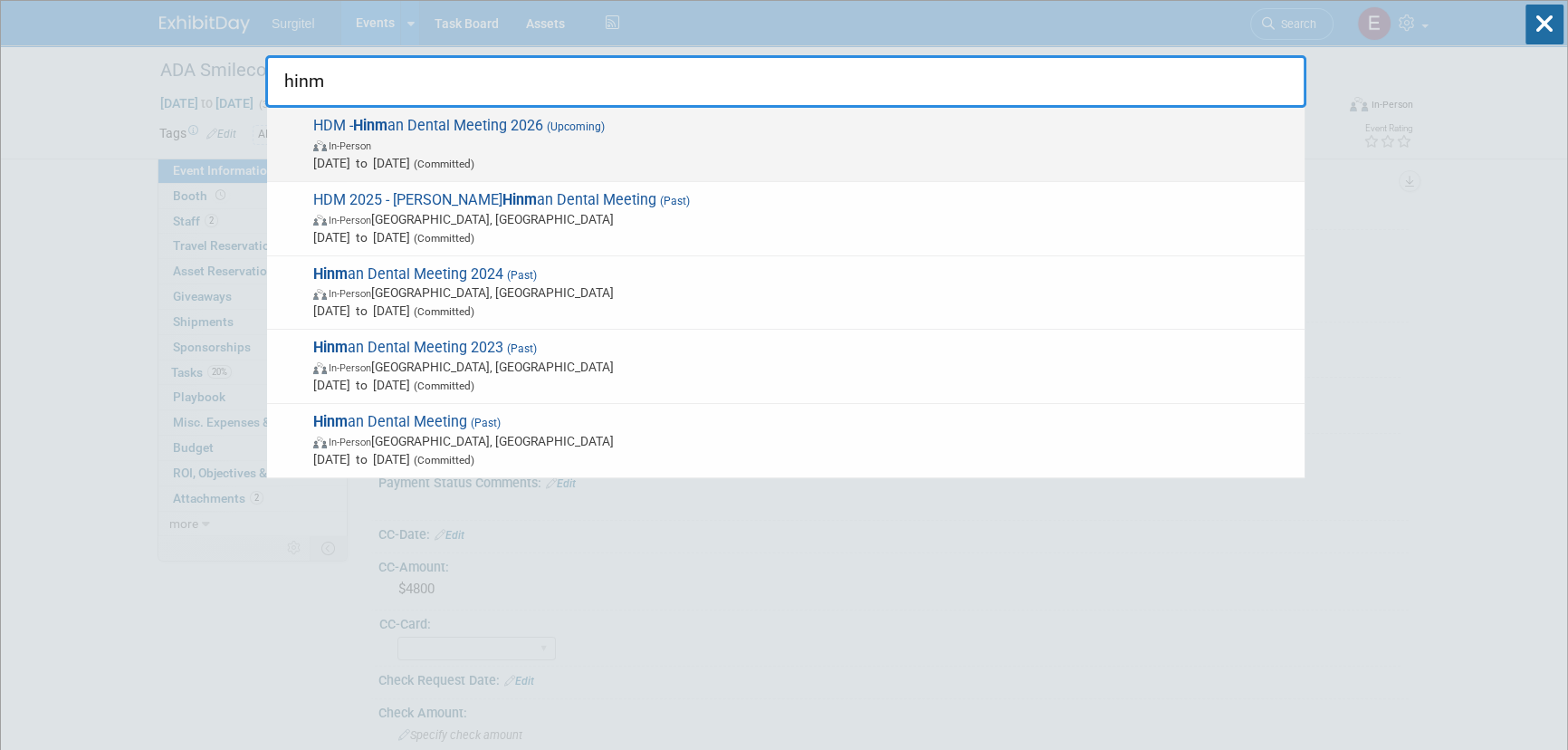
type input "hinm"
click at [474, 158] on span "(Committed)" at bounding box center [442, 164] width 64 height 13
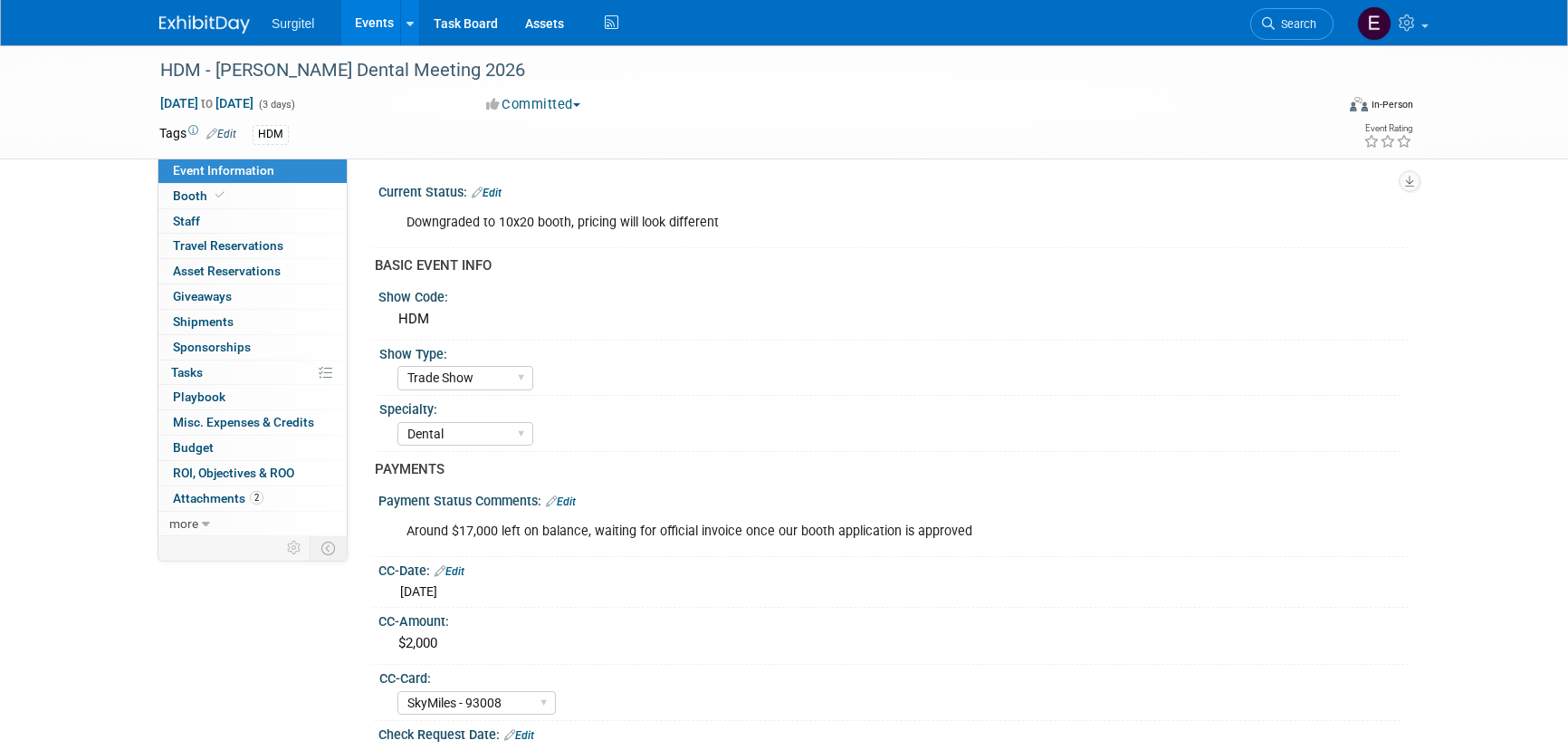
select select "Trade Show"
select select "Dental"
select select "SkyMiles - 93008"
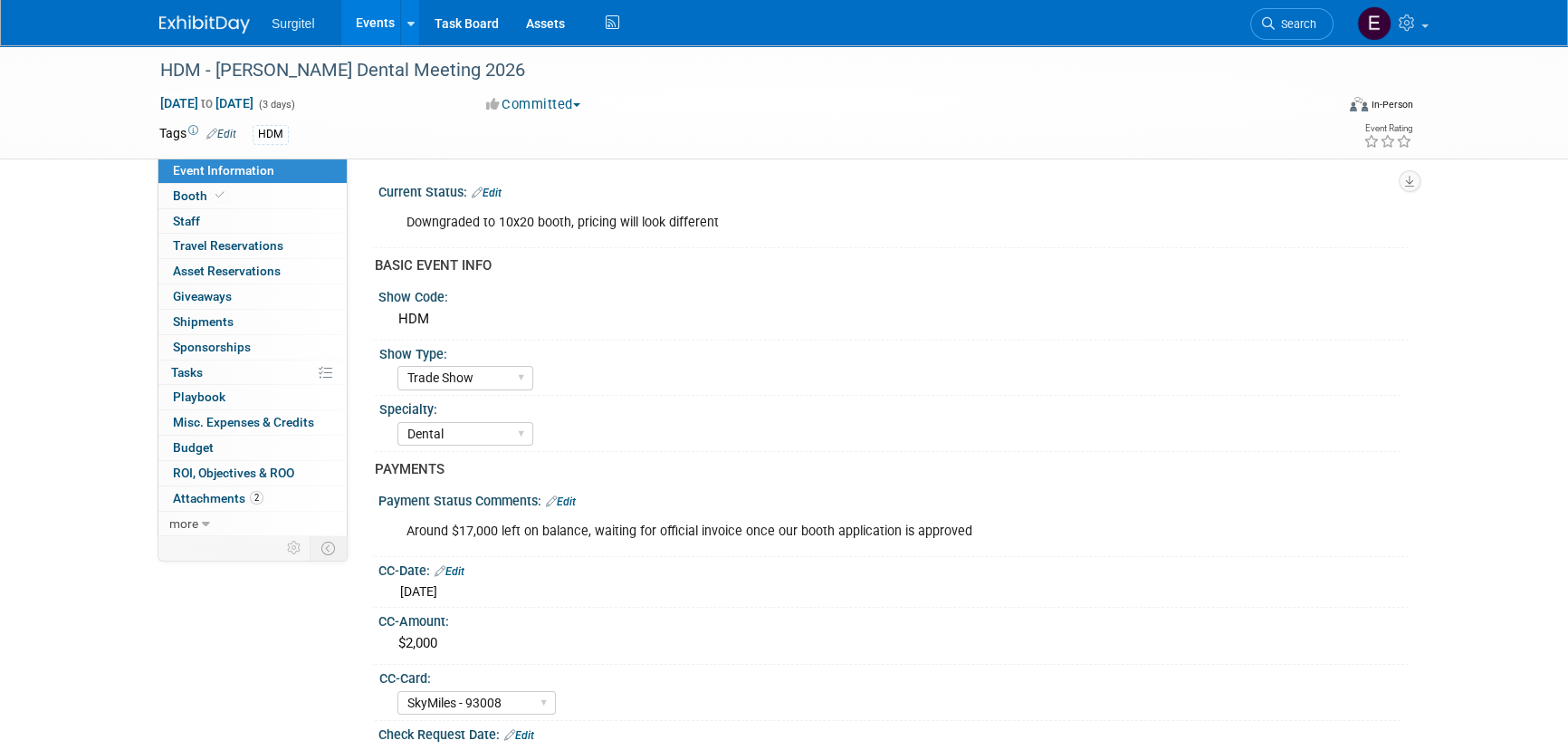
click at [494, 190] on link "Edit" at bounding box center [486, 193] width 30 height 13
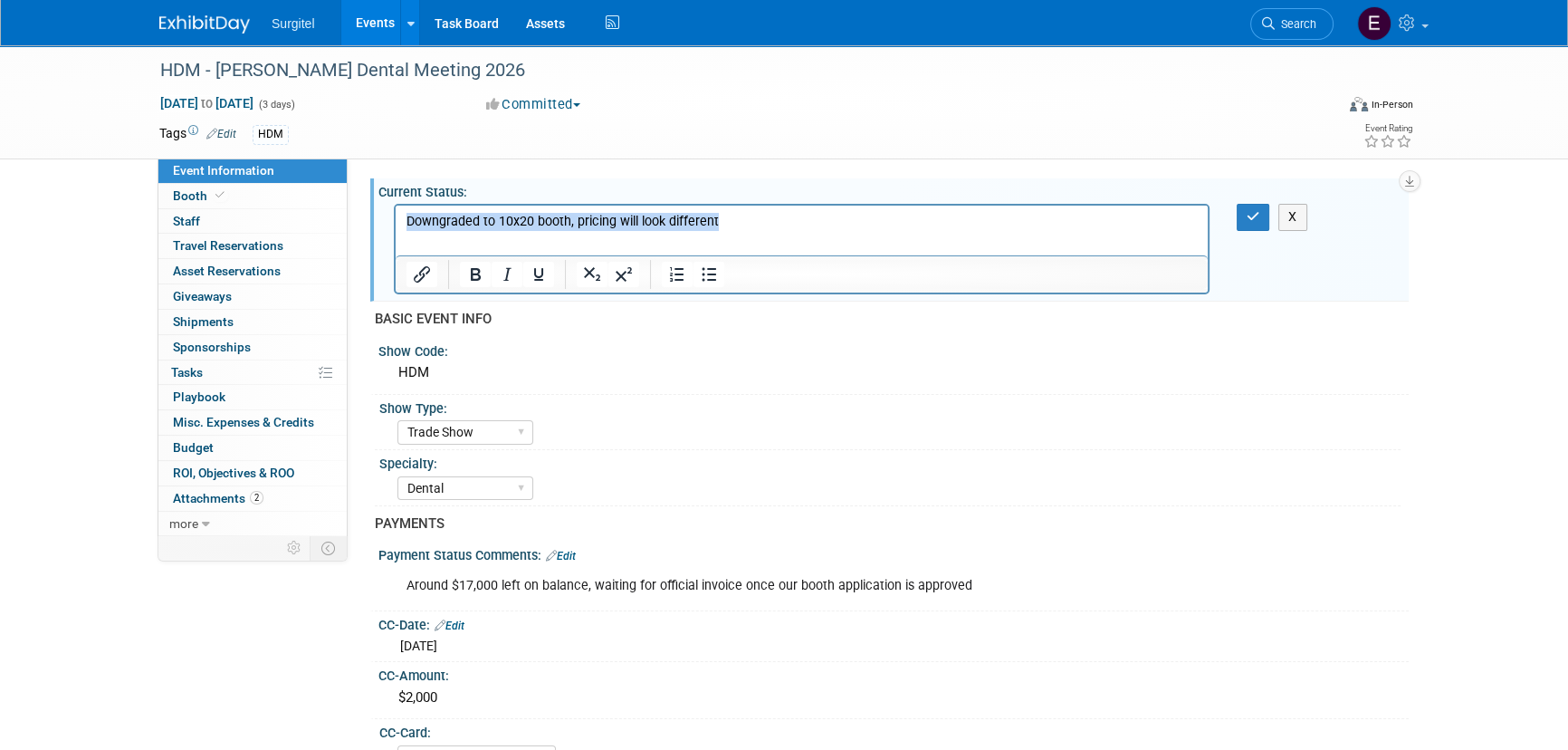
drag, startPoint x: 767, startPoint y: 225, endPoint x: 384, endPoint y: 192, distance: 384.4
click at [395, 206] on html "Downgraded to 10x20 booth, pricing will look different" at bounding box center [802, 219] width 813 height 25
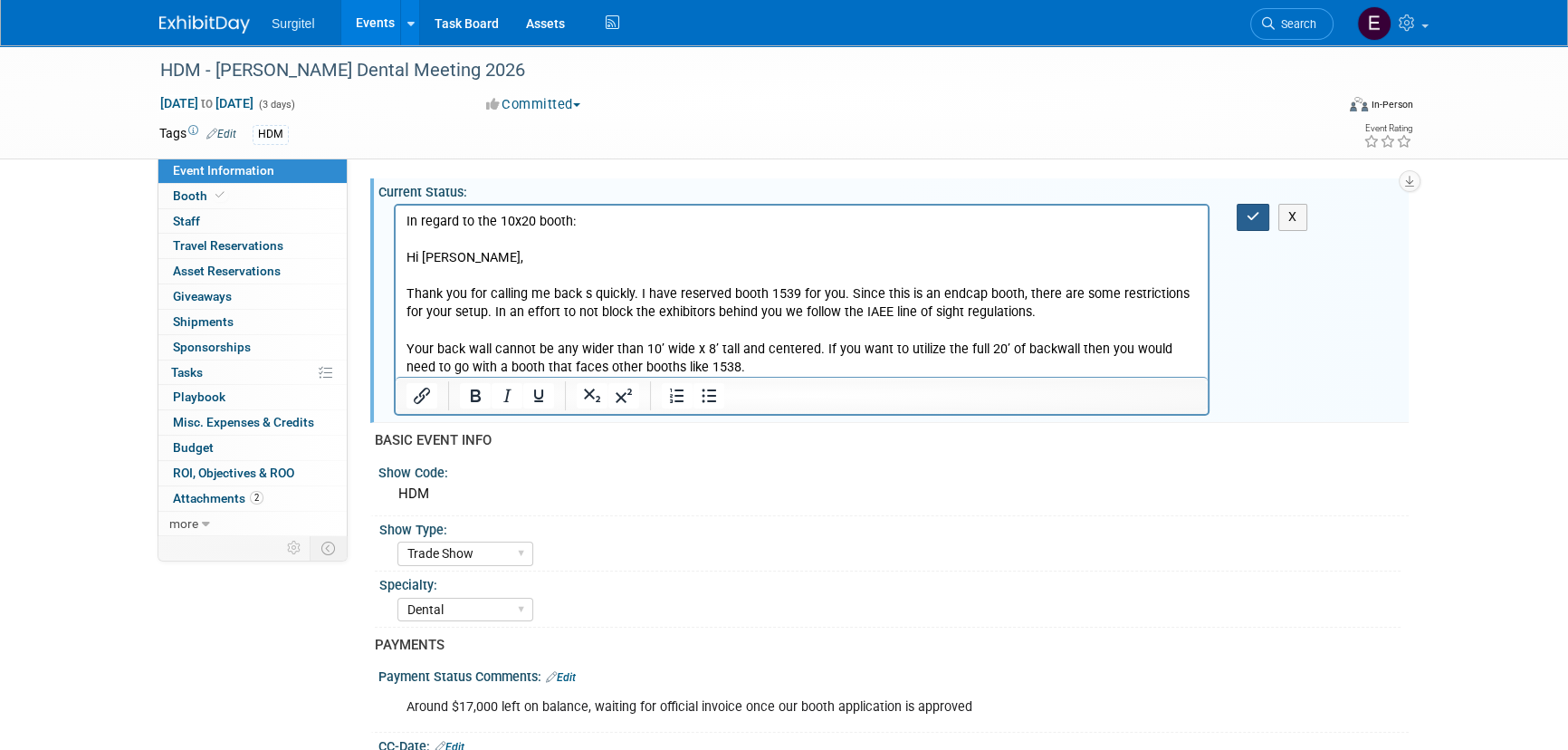
click at [1255, 217] on icon "button" at bounding box center [1253, 217] width 14 height 13
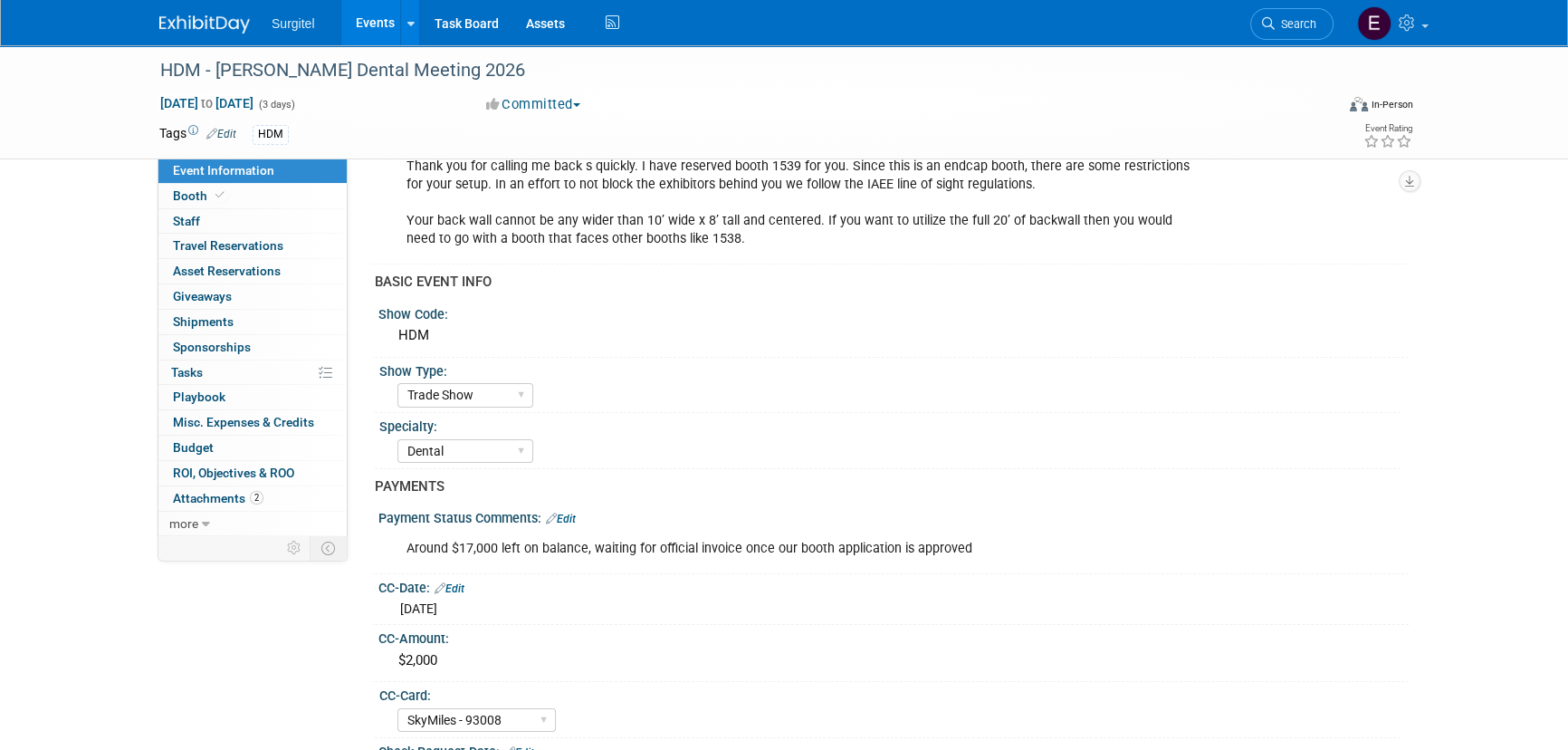
scroll to position [64, 0]
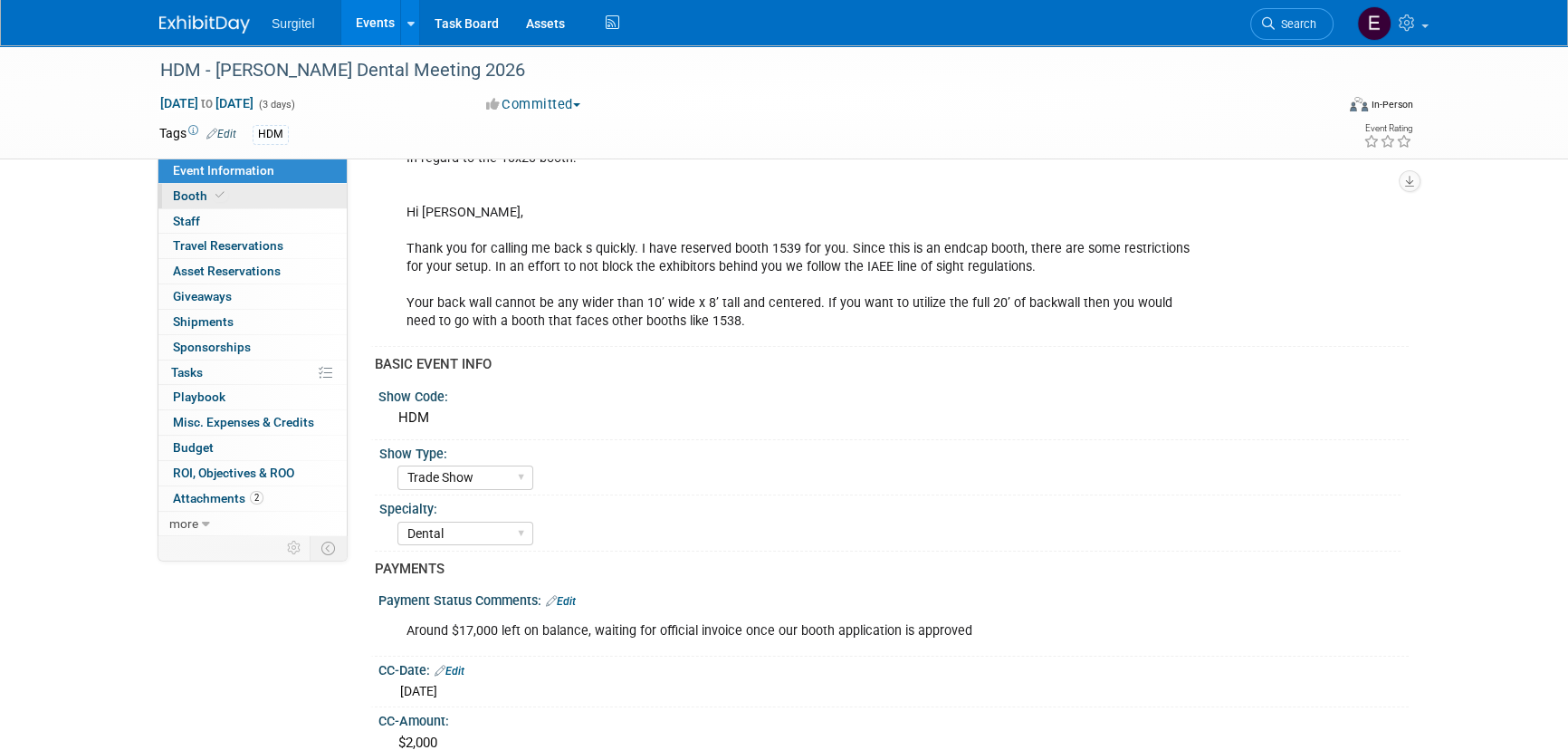
click at [285, 191] on link "Booth" at bounding box center [253, 196] width 189 height 24
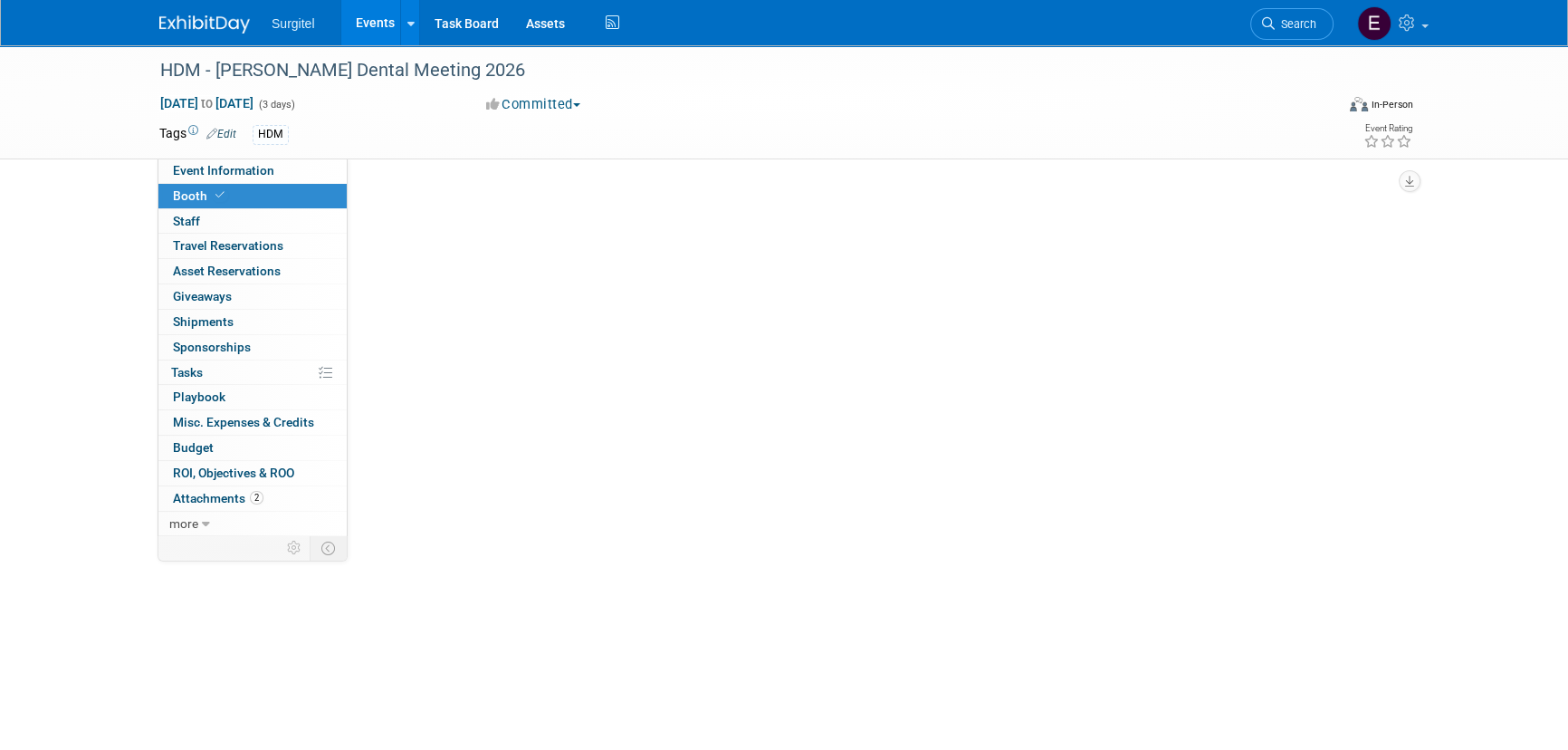
scroll to position [0, 0]
select select "10x20 Backlit"
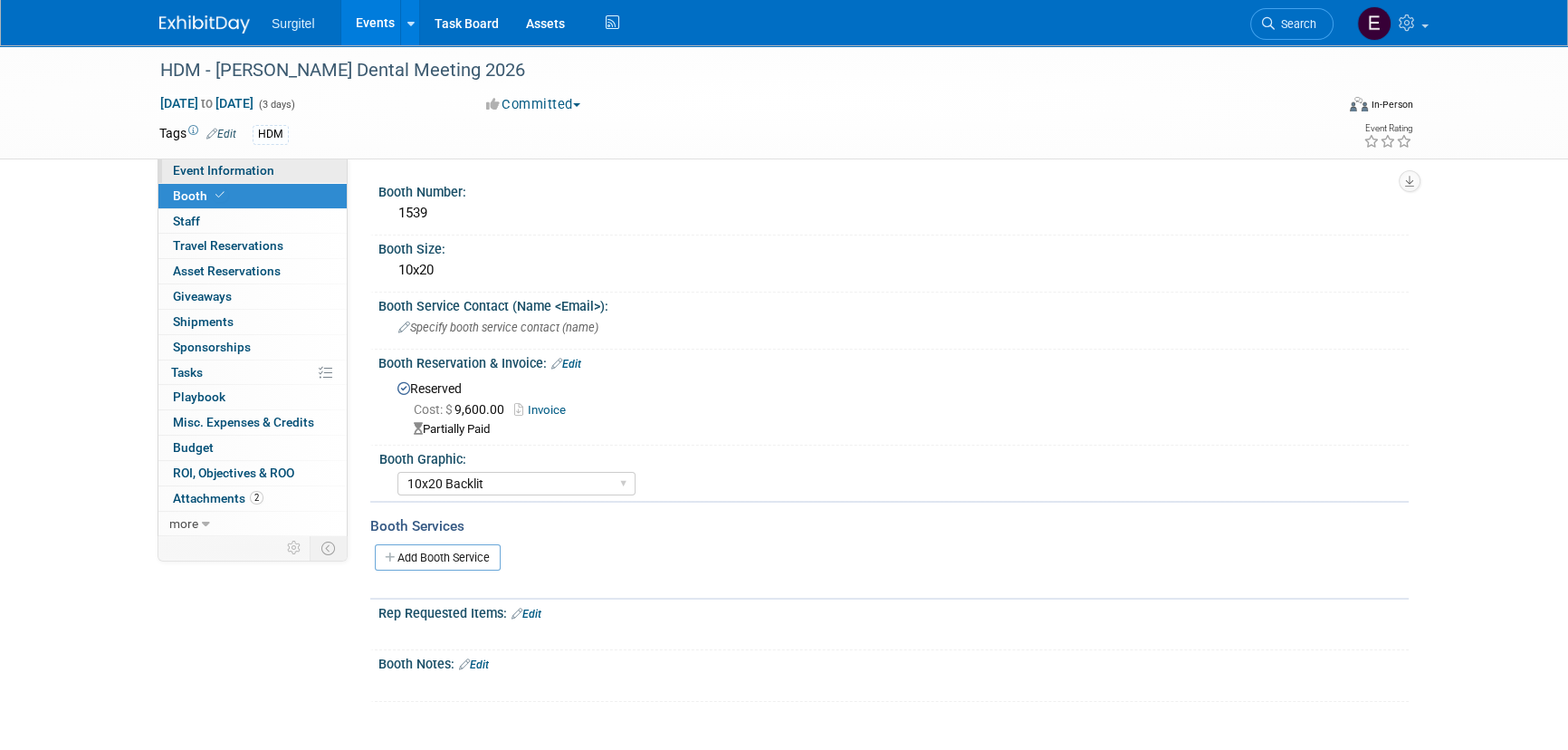
click at [296, 170] on link "Event Information" at bounding box center [253, 170] width 189 height 24
select select "Trade Show"
select select "Dental"
select select "SkyMiles - 93008"
